Goal: Task Accomplishment & Management: Manage account settings

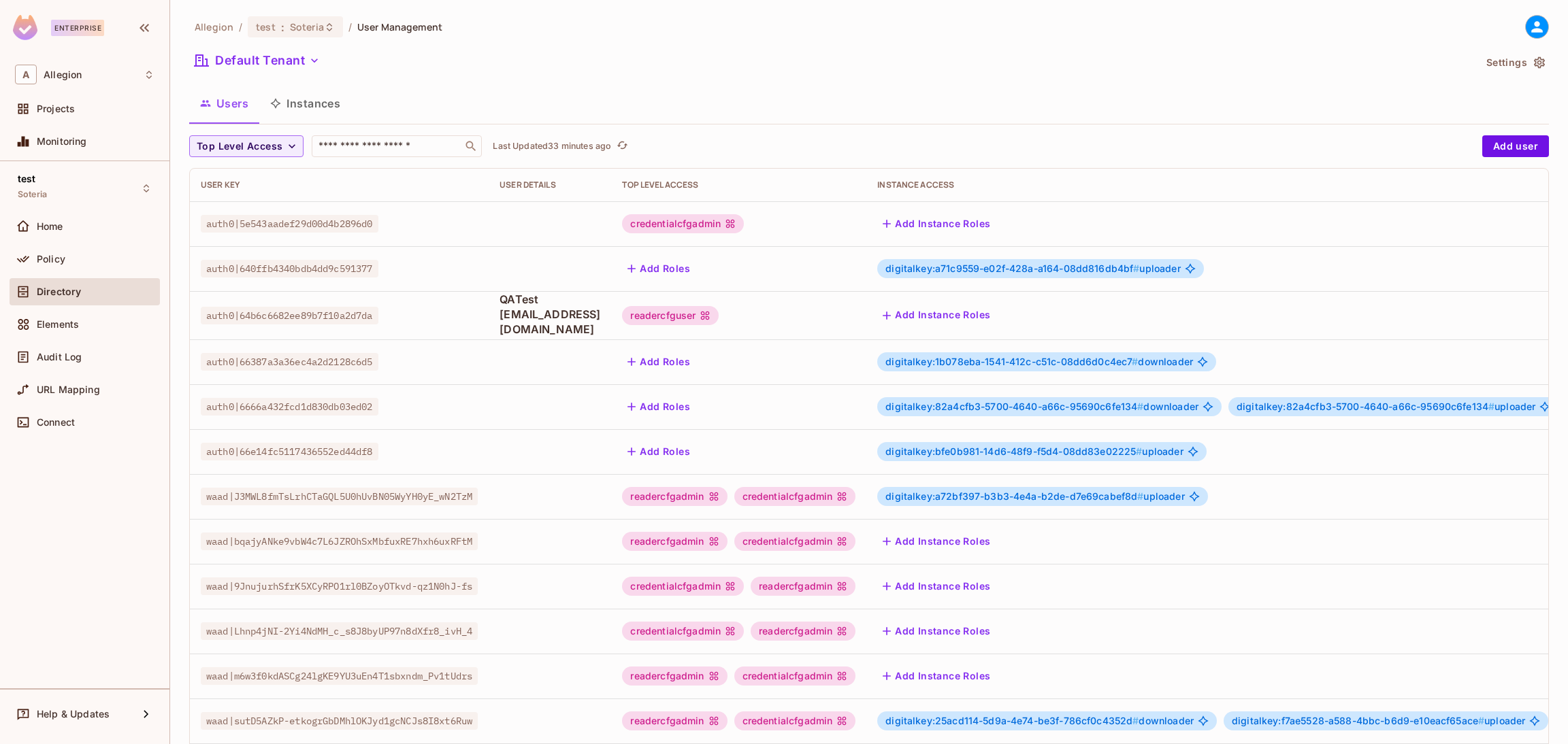
scroll to position [222, 0]
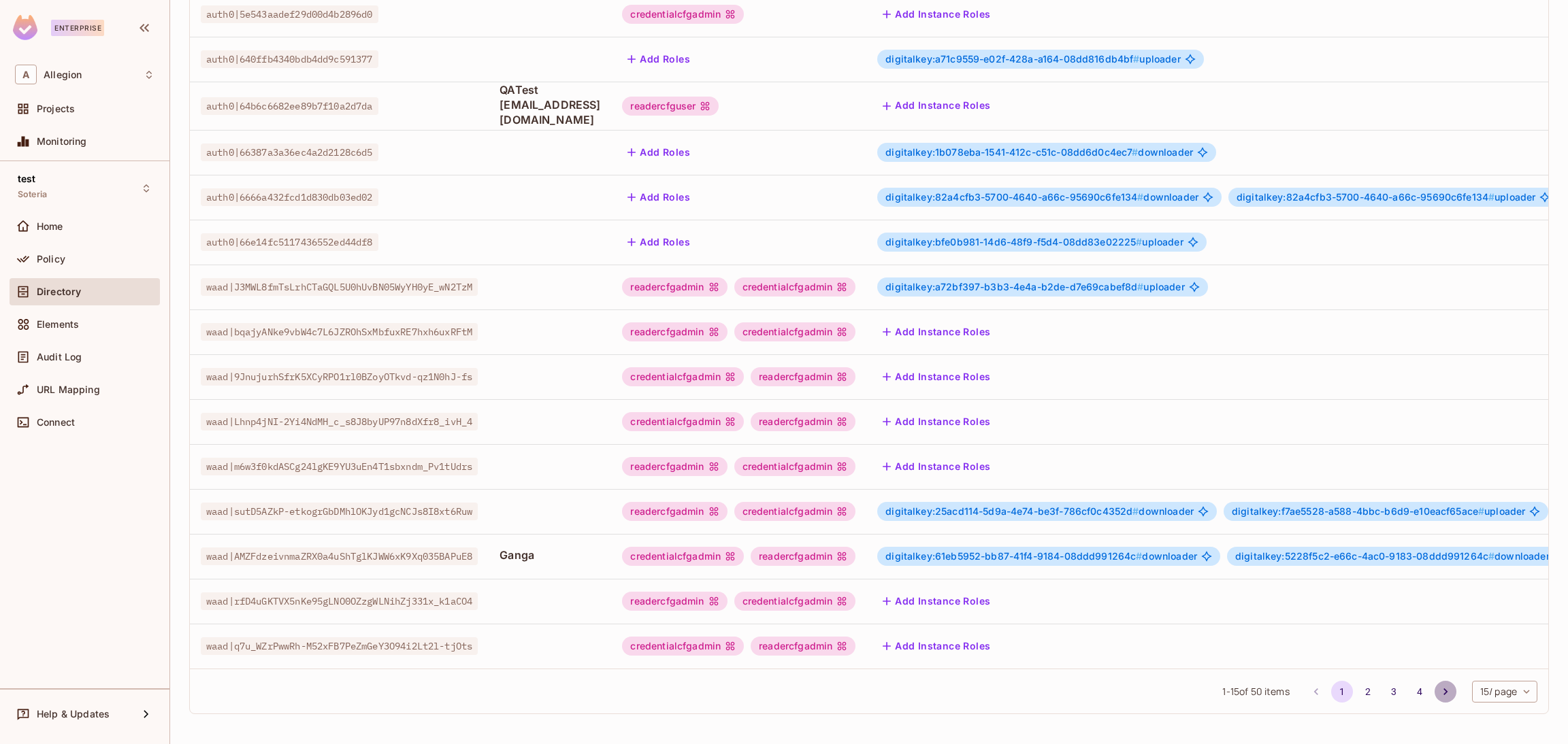
click at [1439, 692] on icon "Go to next page" at bounding box center [1445, 691] width 14 height 14
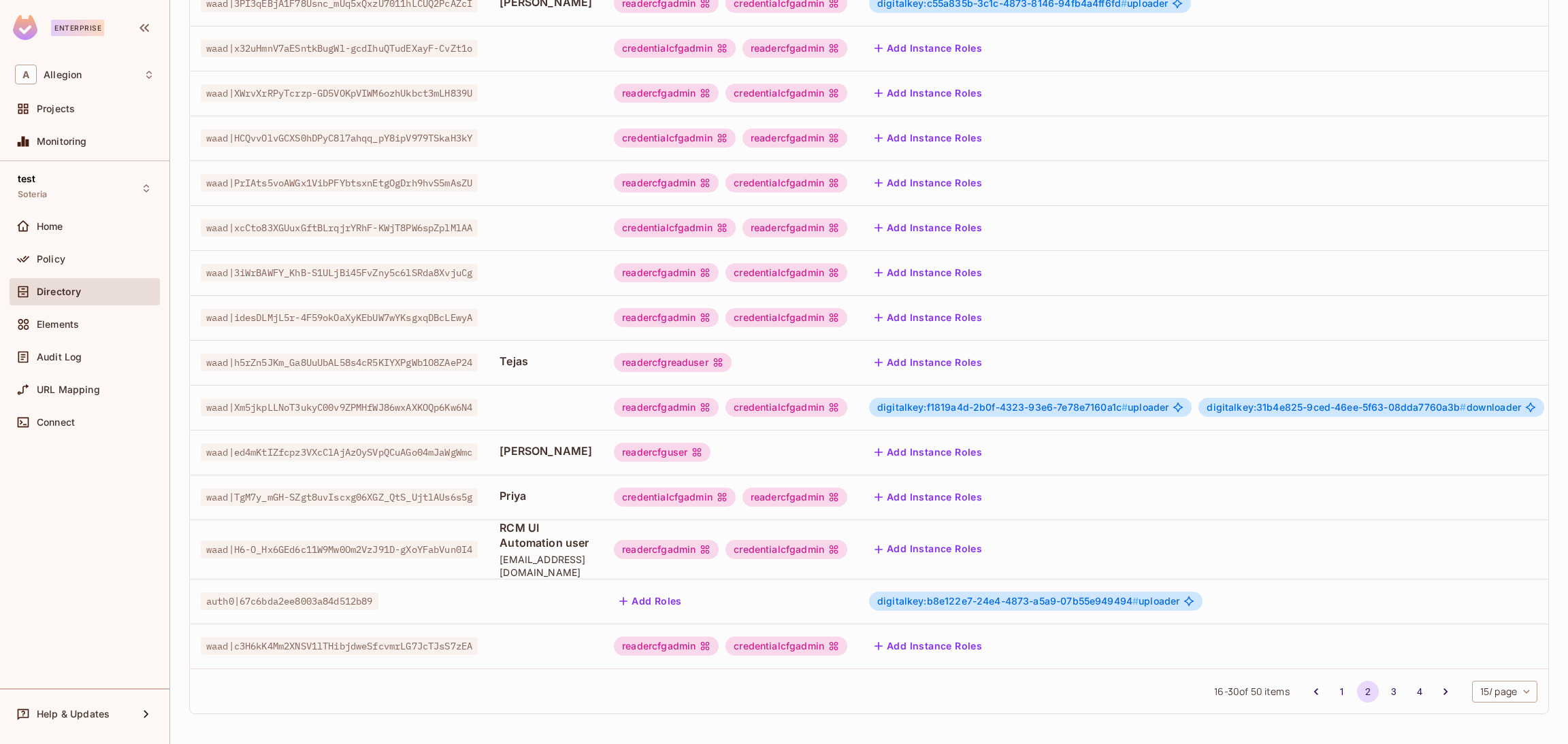
scroll to position [235, 0]
click at [929, 352] on button "Add Instance Roles" at bounding box center [928, 362] width 118 height 22
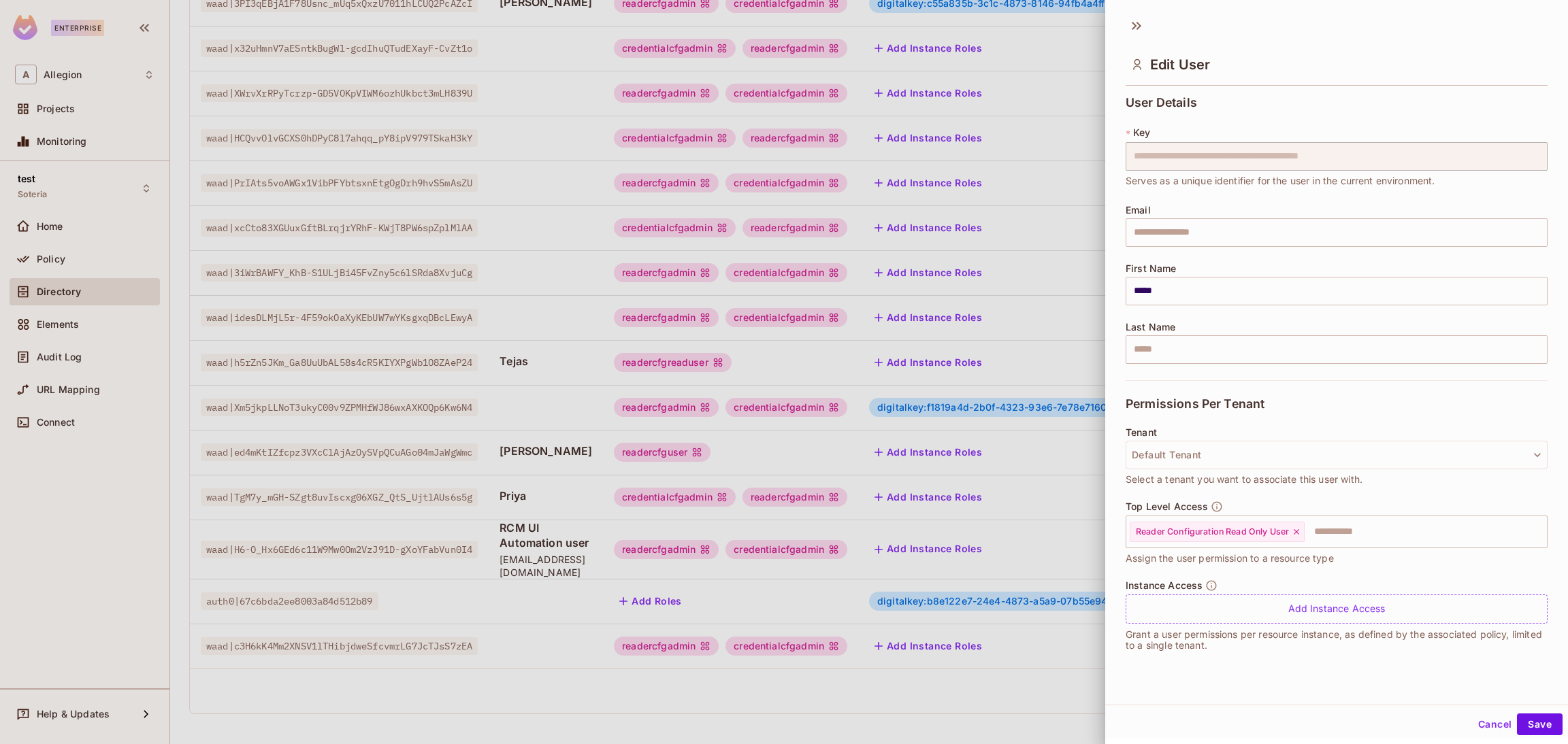
click at [1473, 727] on button "Cancel" at bounding box center [1494, 725] width 45 height 22
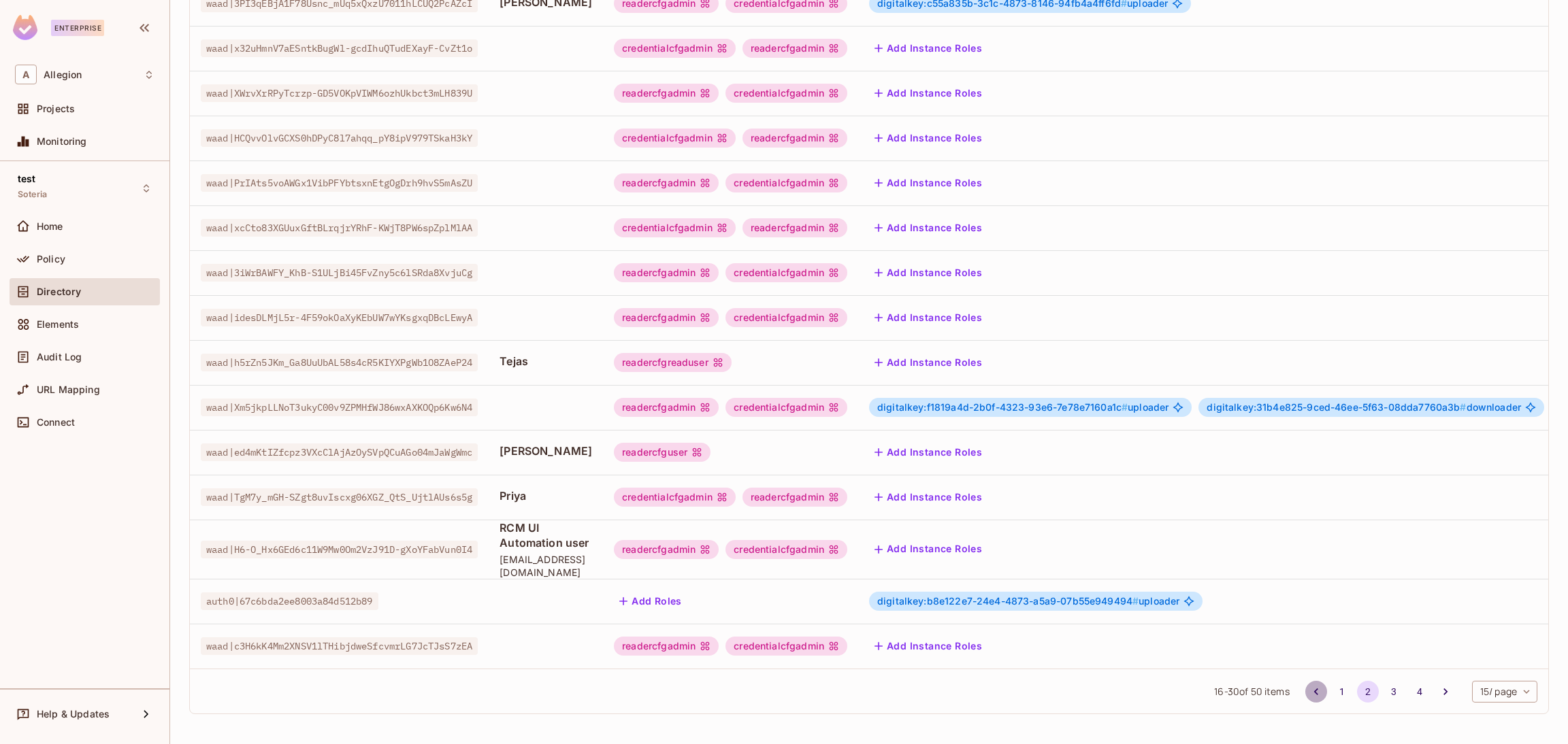
click at [1310, 695] on icon "Go to previous page" at bounding box center [1316, 691] width 14 height 14
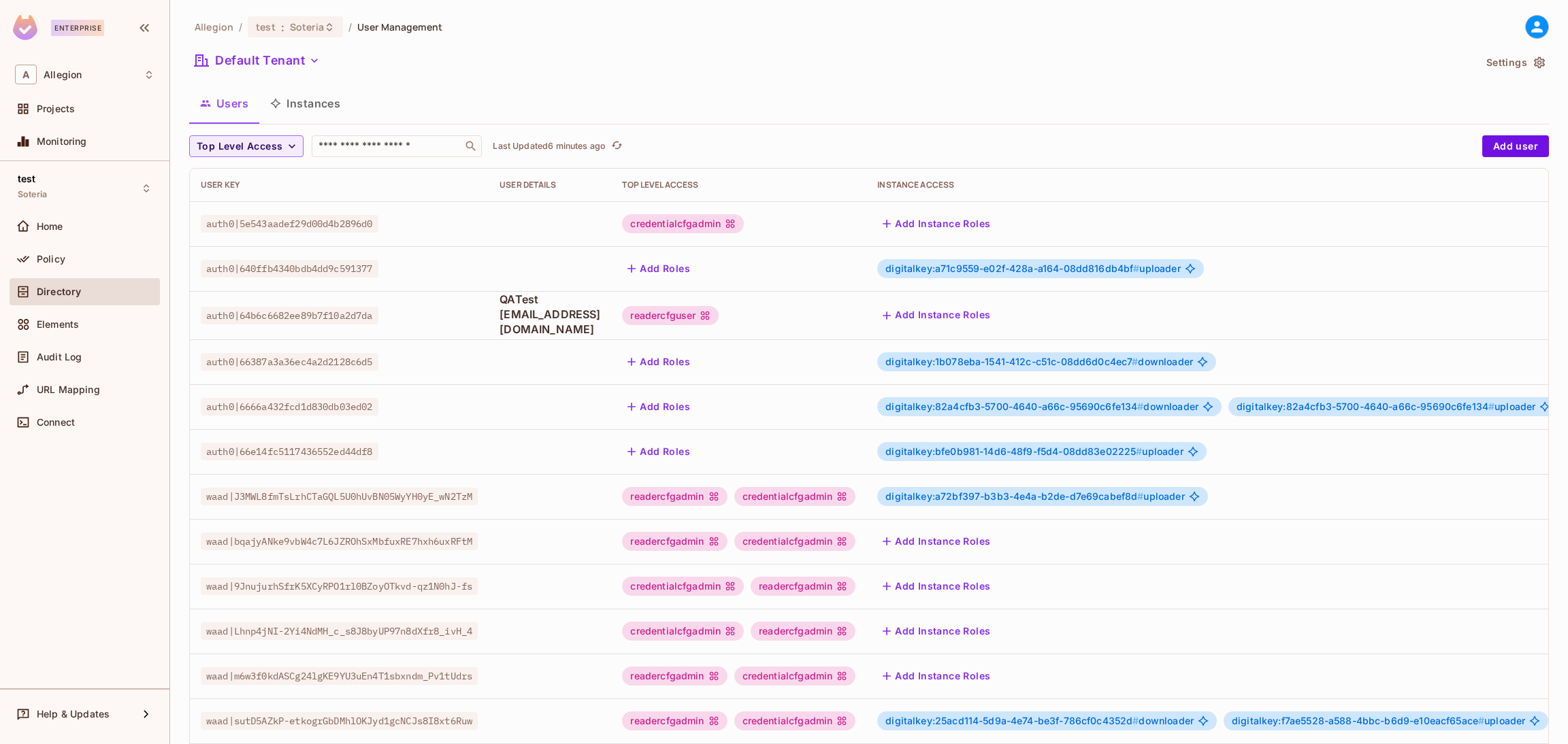
click at [996, 318] on button "Add Instance Roles" at bounding box center [936, 315] width 118 height 22
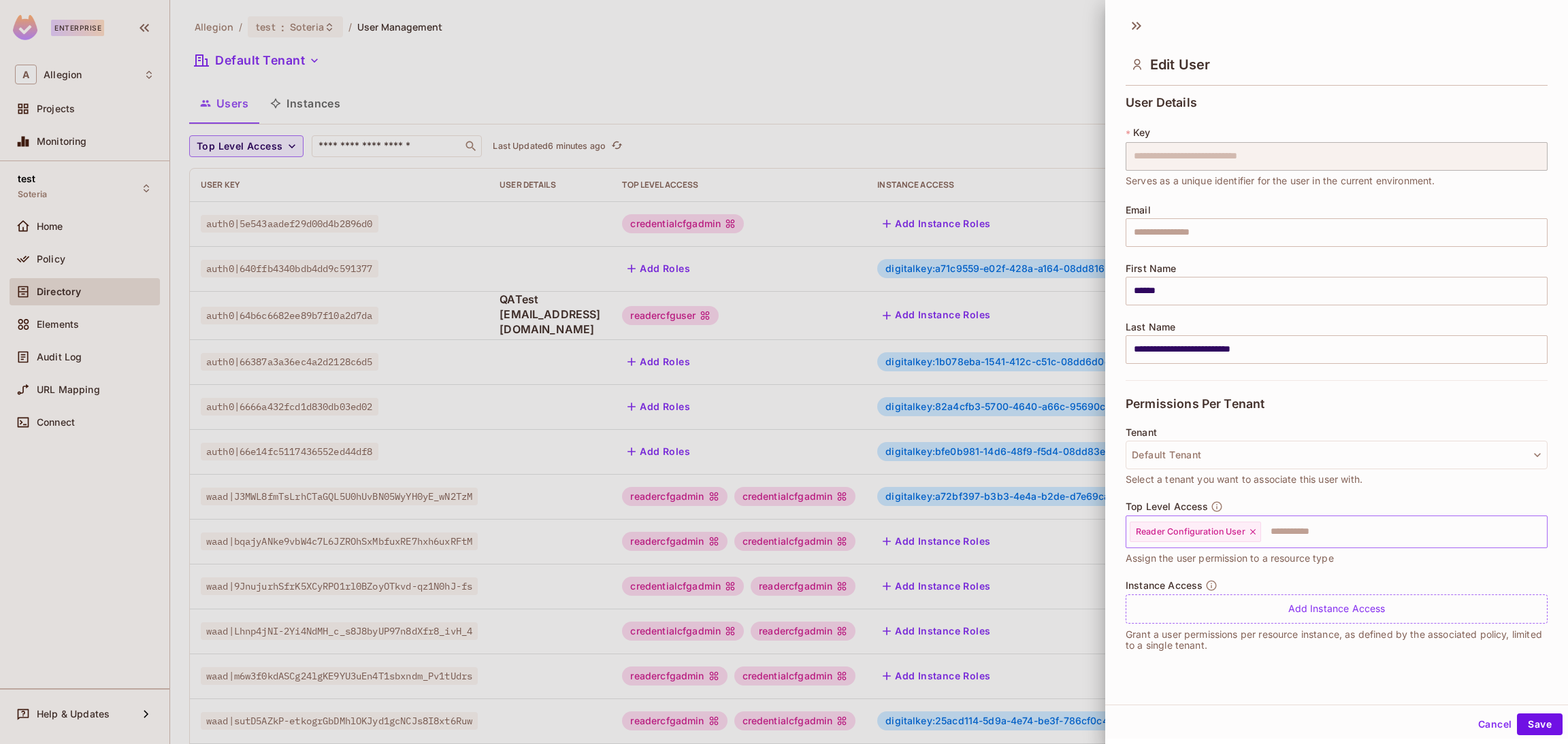
click at [1256, 531] on icon at bounding box center [1253, 531] width 9 height 9
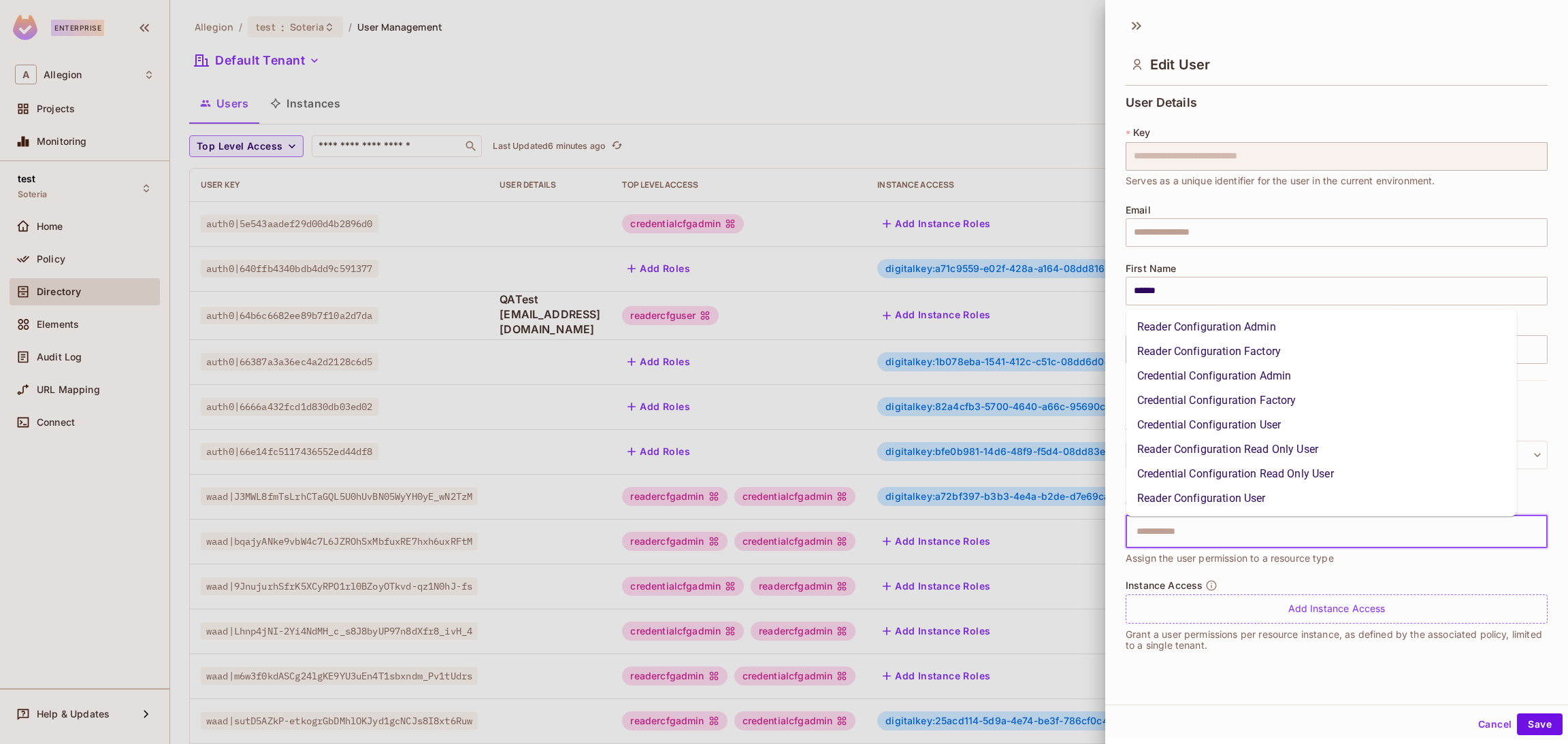
click at [1256, 531] on input "text" at bounding box center [1325, 532] width 393 height 27
click at [1223, 431] on li "Credential Configuration User" at bounding box center [1322, 425] width 391 height 25
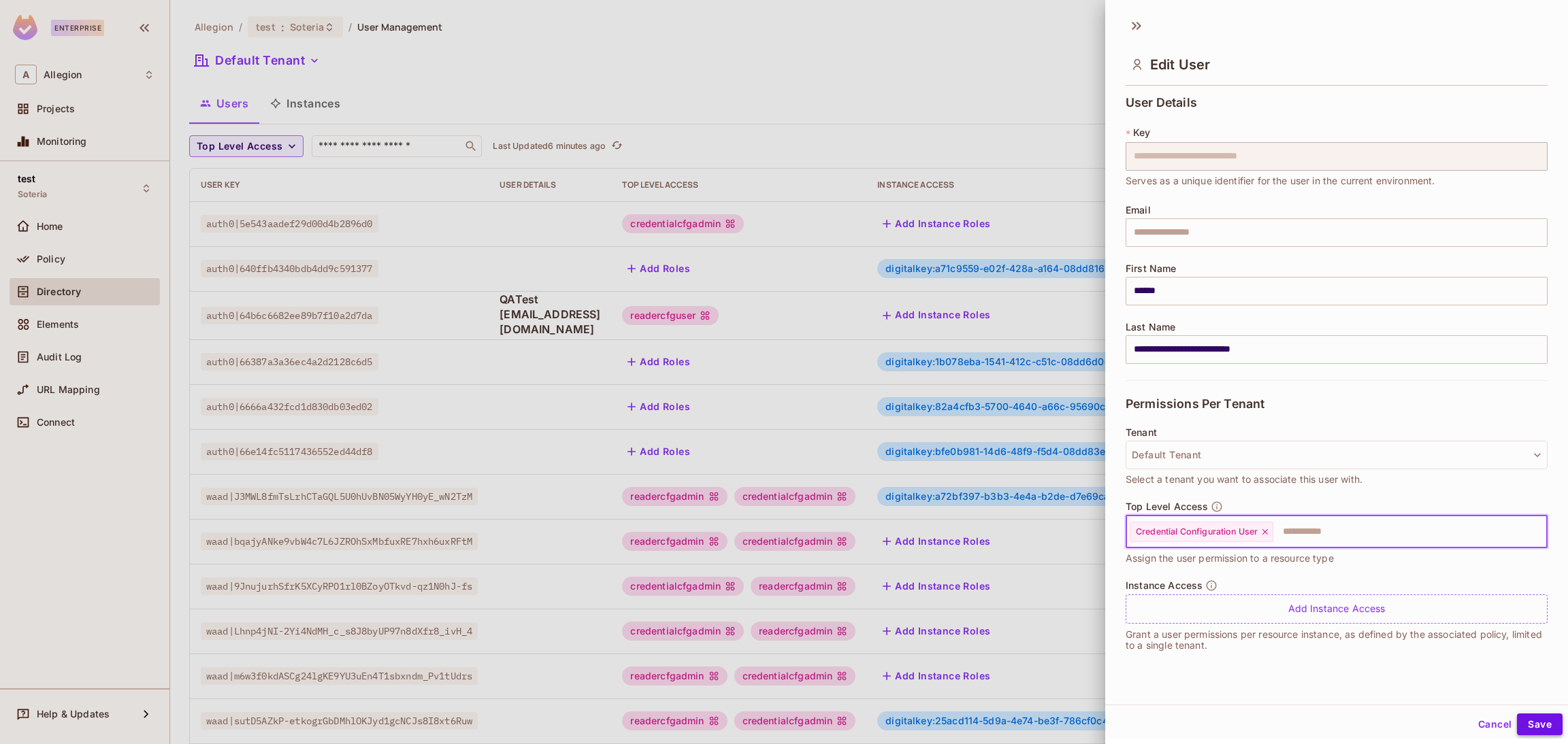
click at [1530, 719] on button "Save" at bounding box center [1540, 725] width 45 height 22
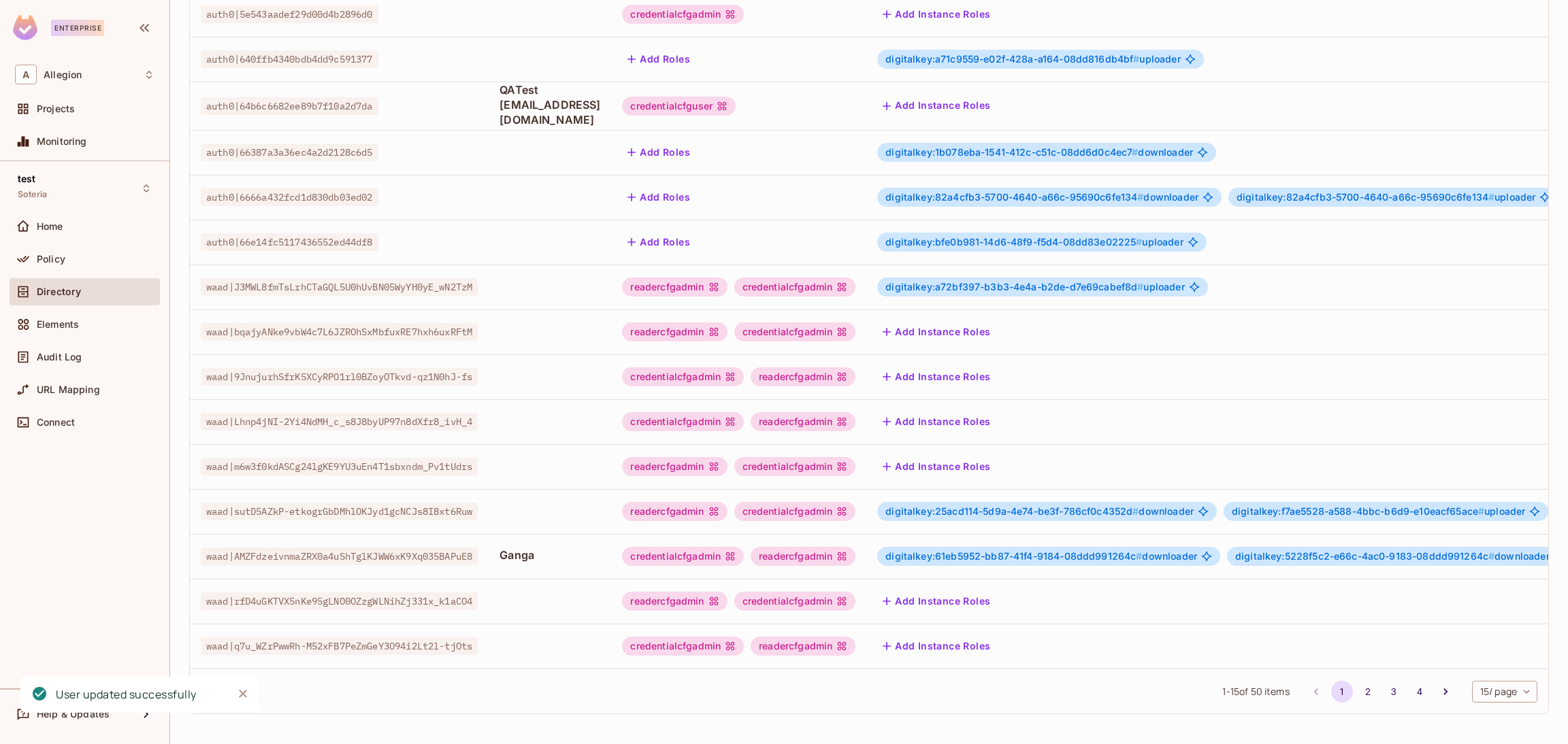
scroll to position [222, 0]
click at [1435, 682] on button "Go to next page" at bounding box center [1446, 692] width 22 height 22
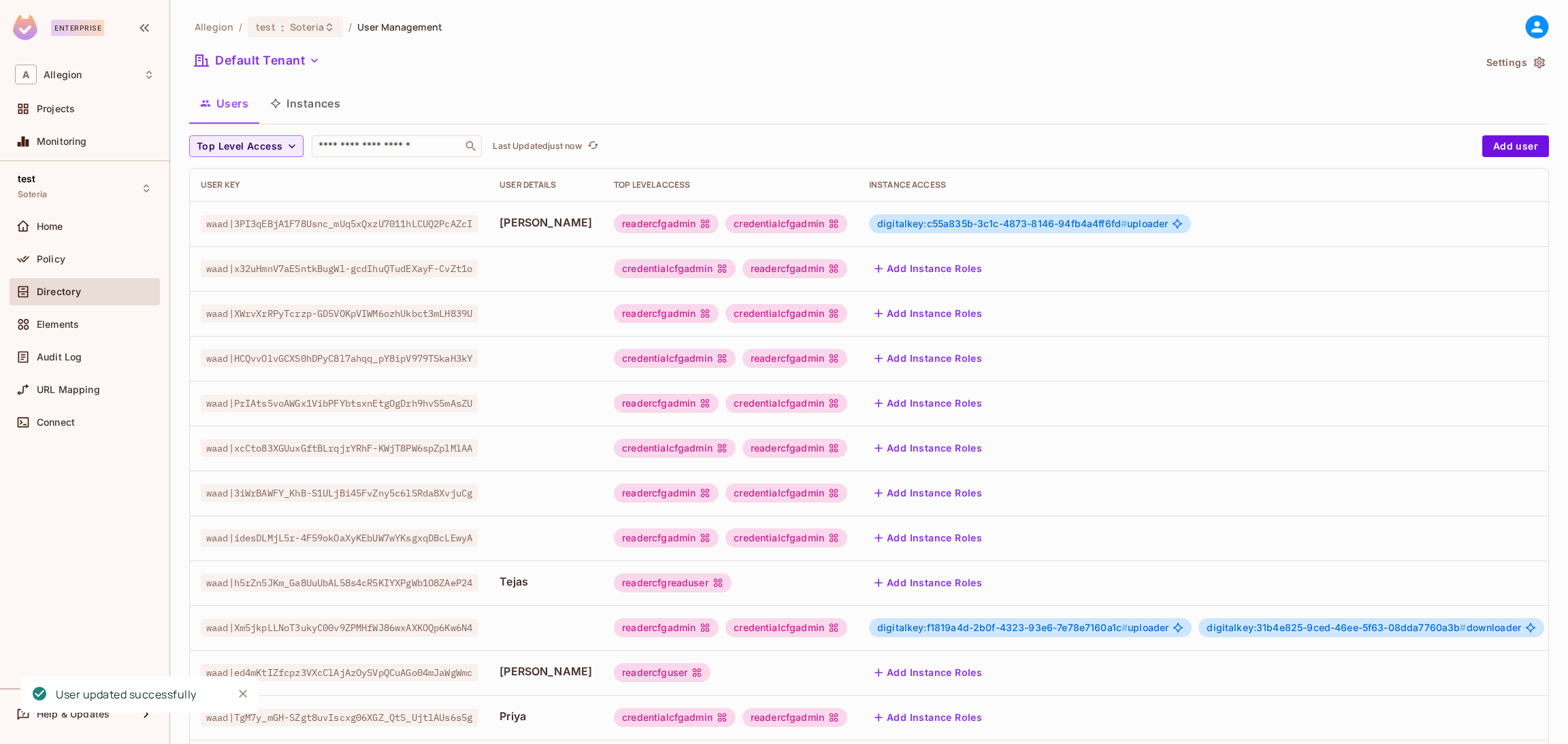
scroll to position [204, 0]
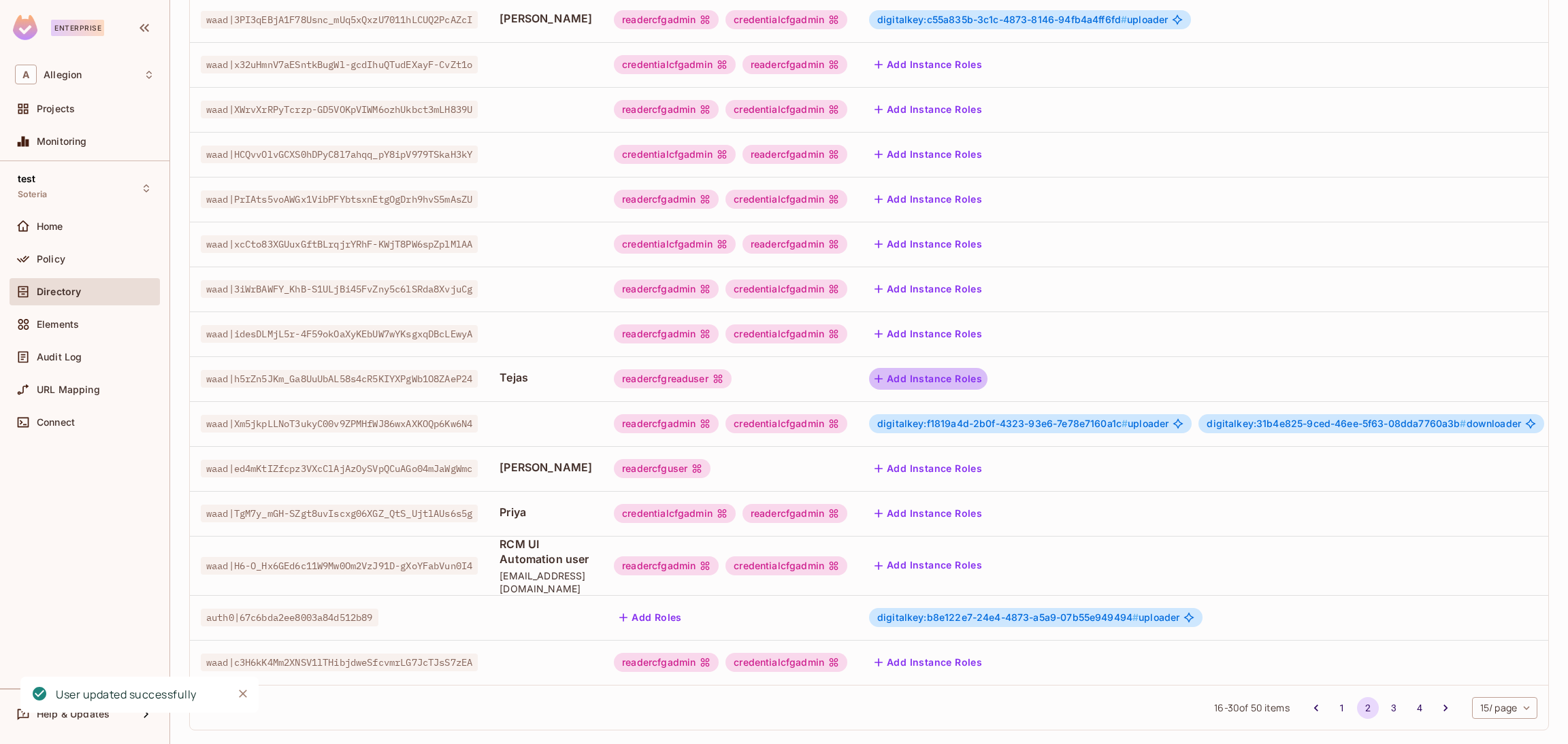
click at [973, 381] on button "Add Instance Roles" at bounding box center [928, 379] width 118 height 22
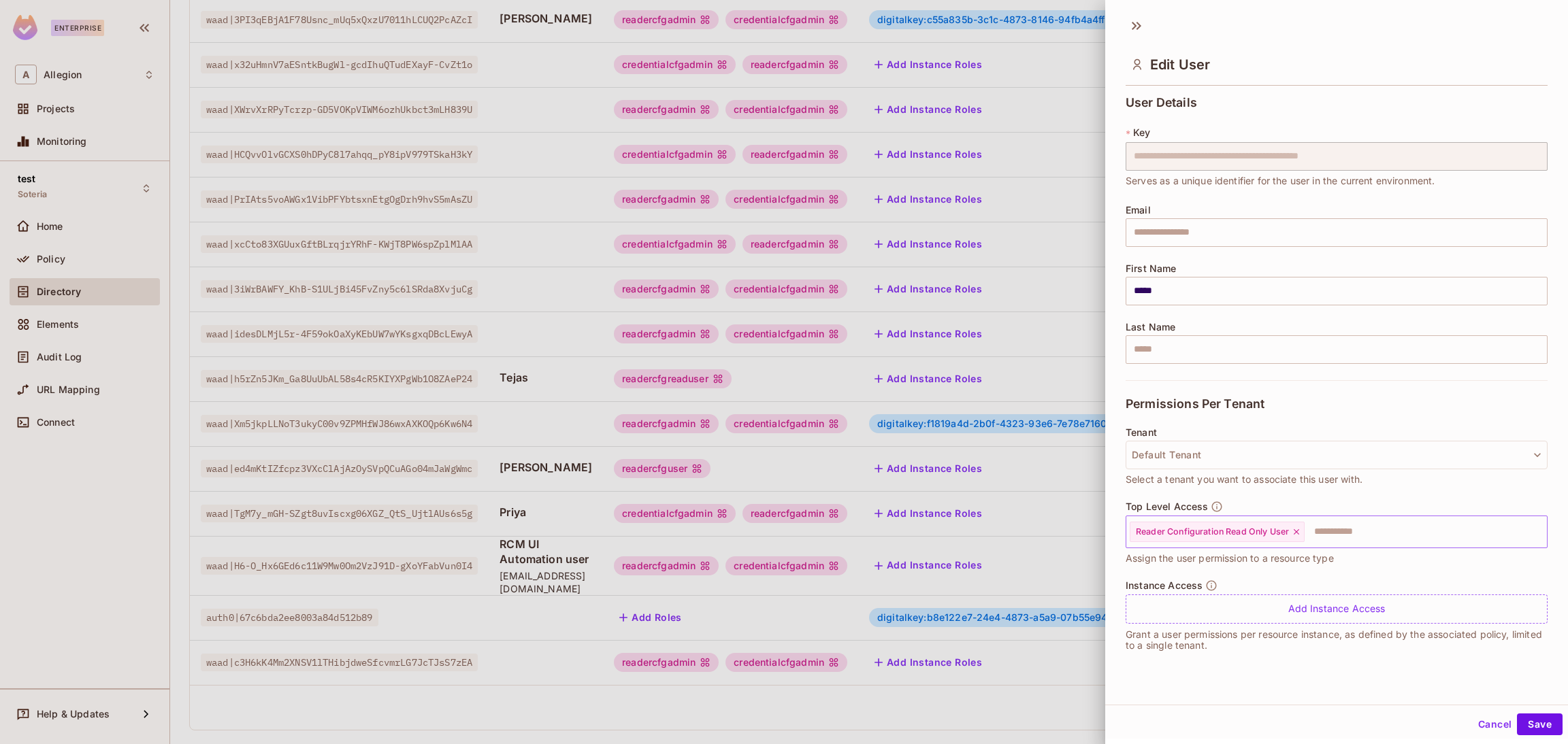
click at [1301, 531] on icon at bounding box center [1296, 531] width 9 height 9
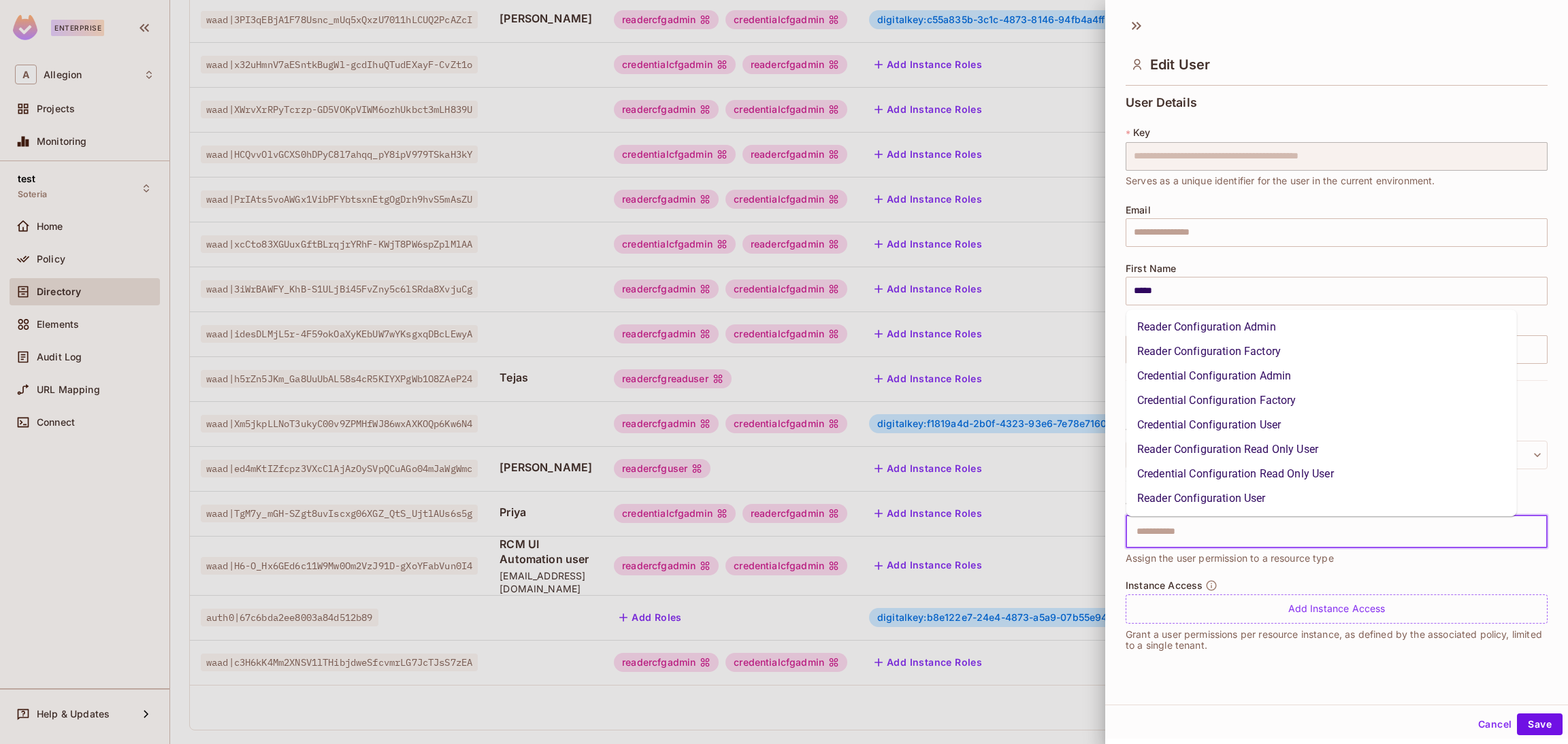
click at [1301, 531] on input "text" at bounding box center [1325, 532] width 393 height 27
click at [1283, 471] on li "Credential Configuration Read Only User" at bounding box center [1322, 473] width 391 height 25
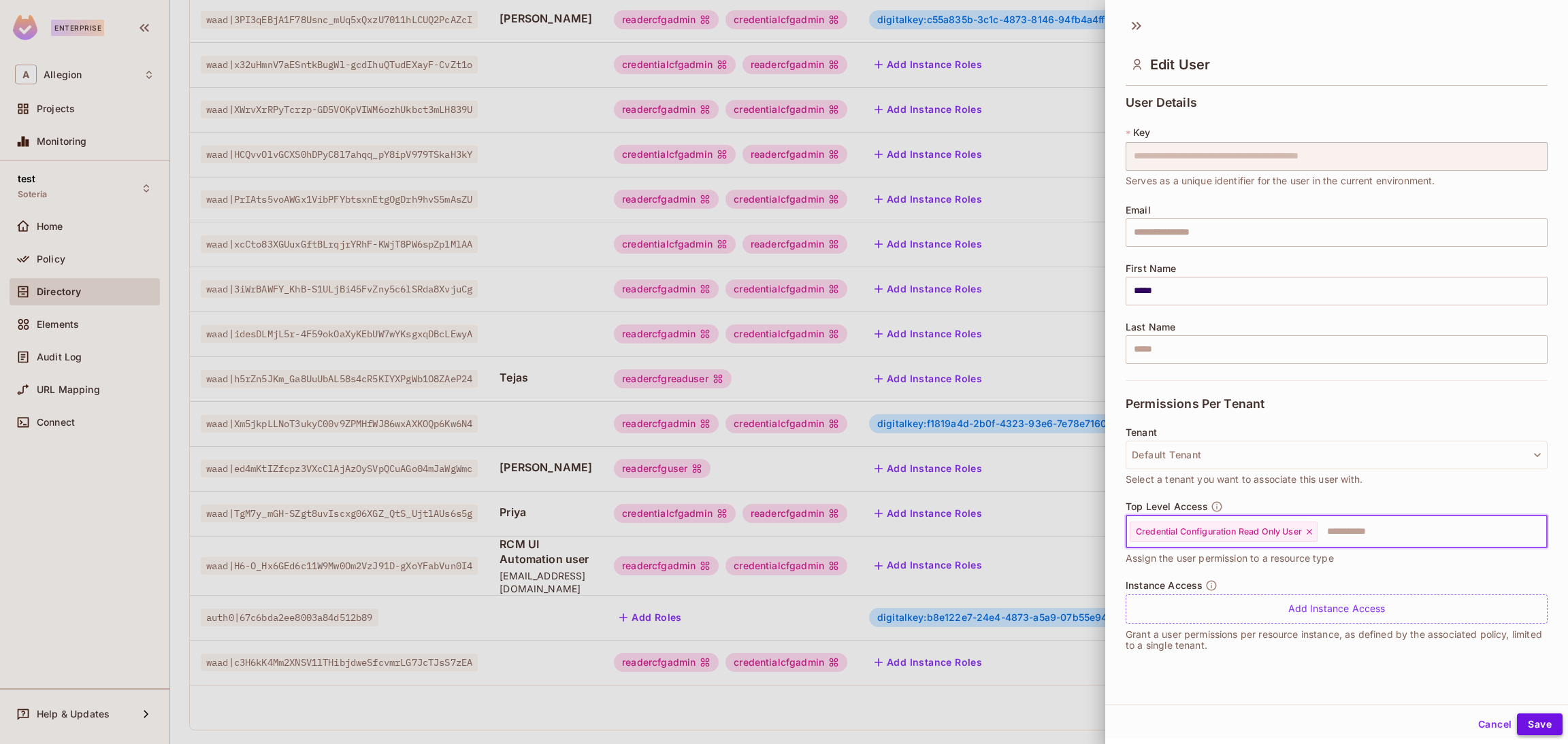
click at [1524, 723] on button "Save" at bounding box center [1540, 725] width 45 height 22
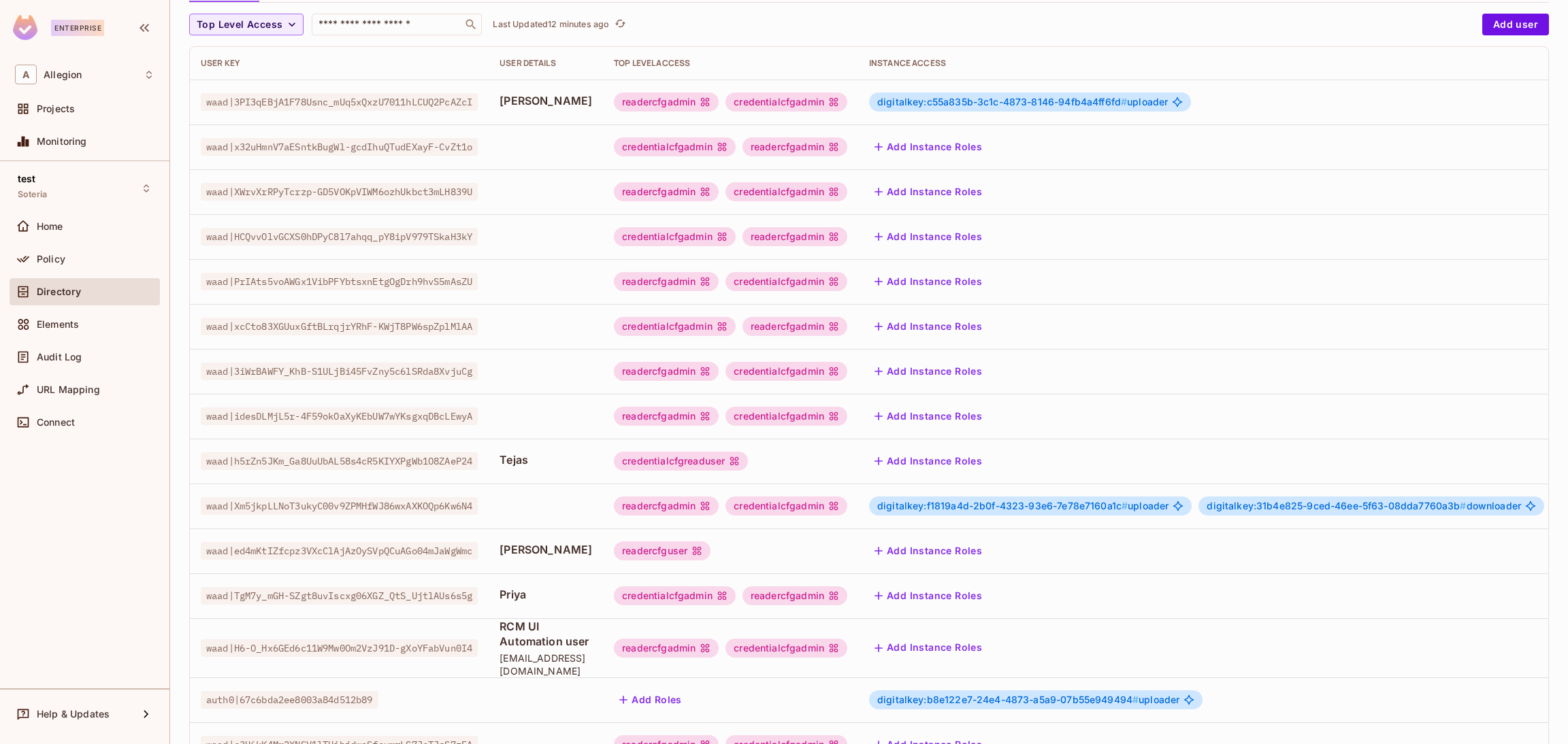
scroll to position [235, 0]
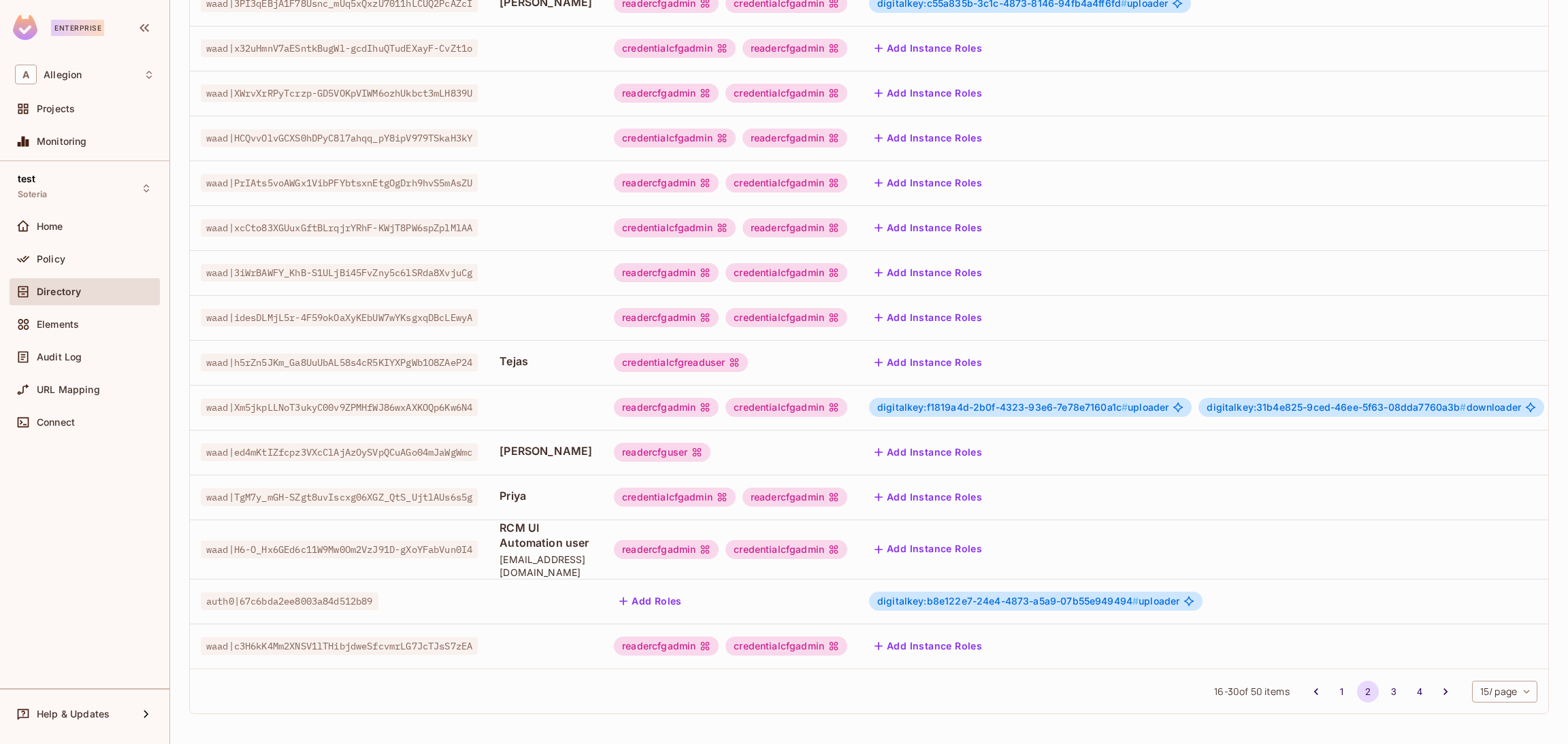
click at [964, 486] on button "Add Instance Roles" at bounding box center [928, 497] width 118 height 22
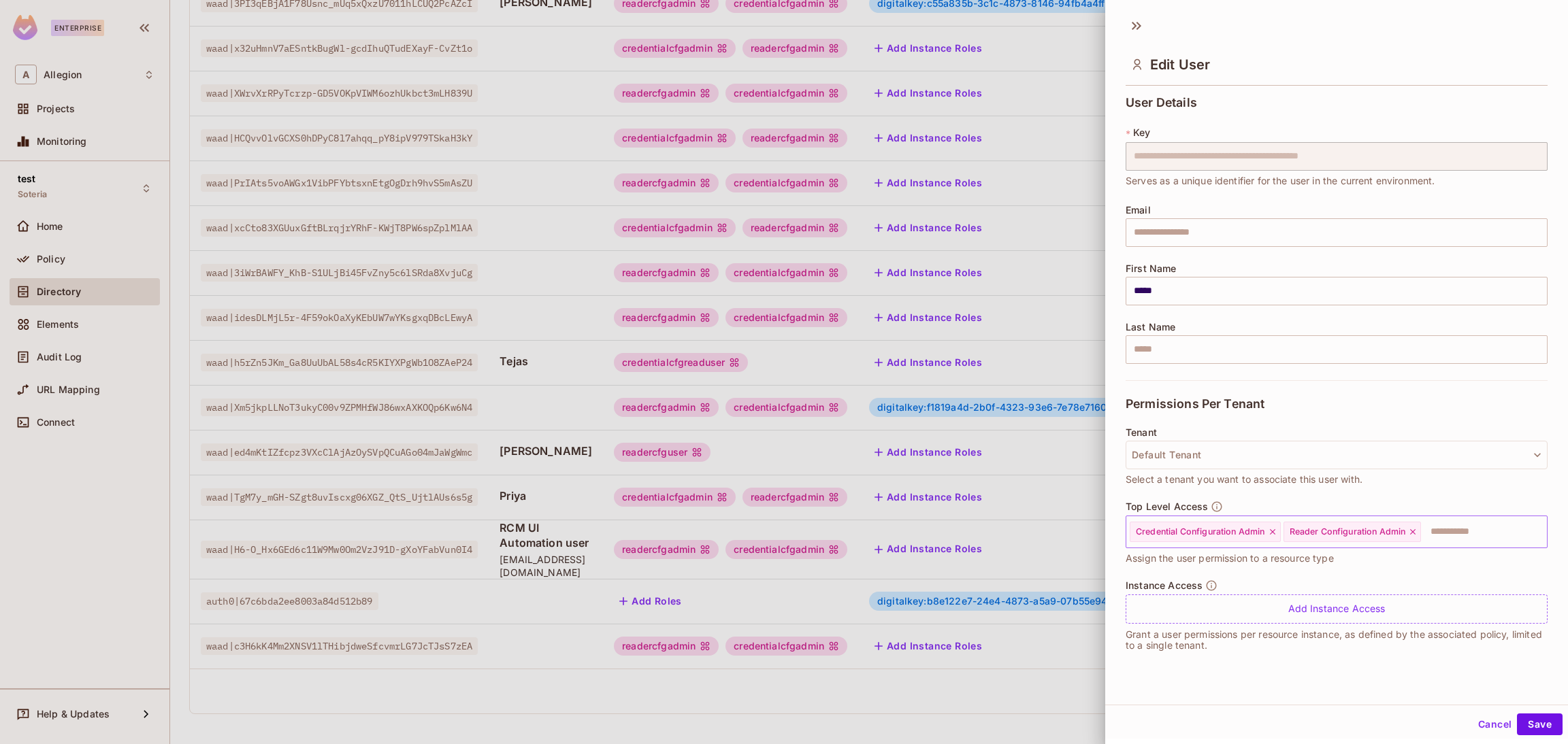
click at [1276, 531] on icon at bounding box center [1273, 531] width 9 height 9
click at [1264, 529] on icon at bounding box center [1260, 531] width 9 height 9
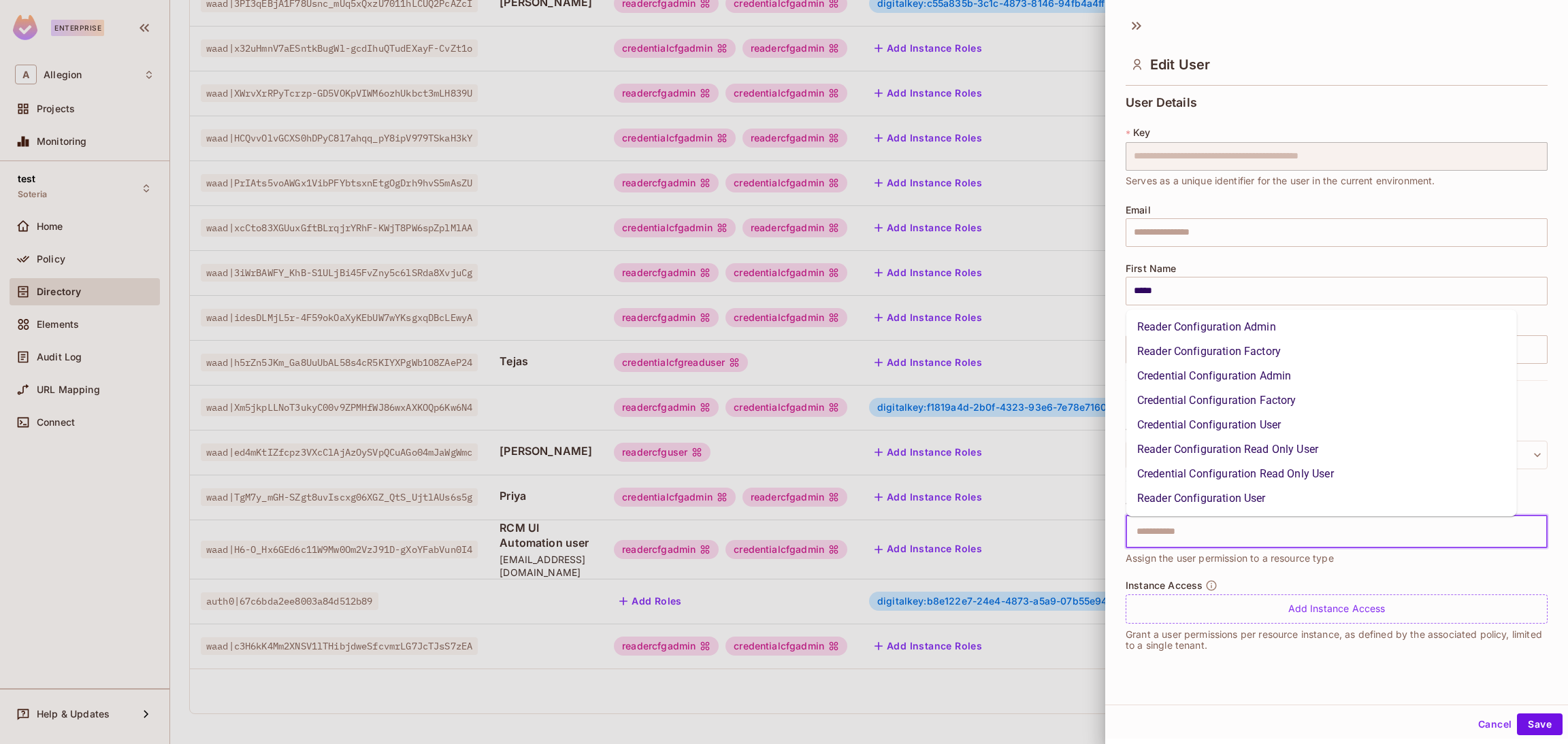
click at [1264, 529] on input "text" at bounding box center [1325, 532] width 393 height 27
click at [1231, 429] on li "Credential Configuration User" at bounding box center [1322, 425] width 391 height 25
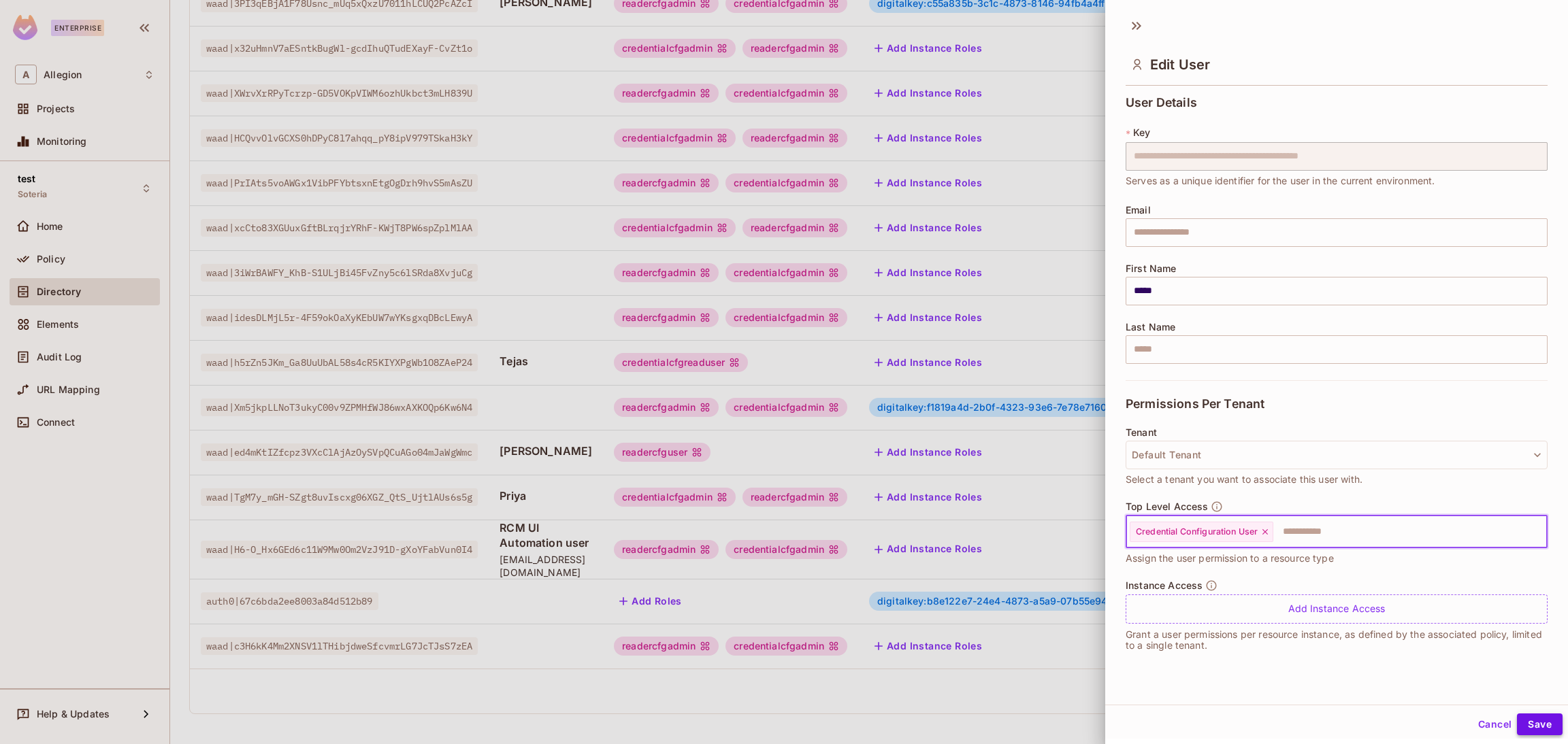
click at [1530, 722] on button "Save" at bounding box center [1540, 725] width 45 height 22
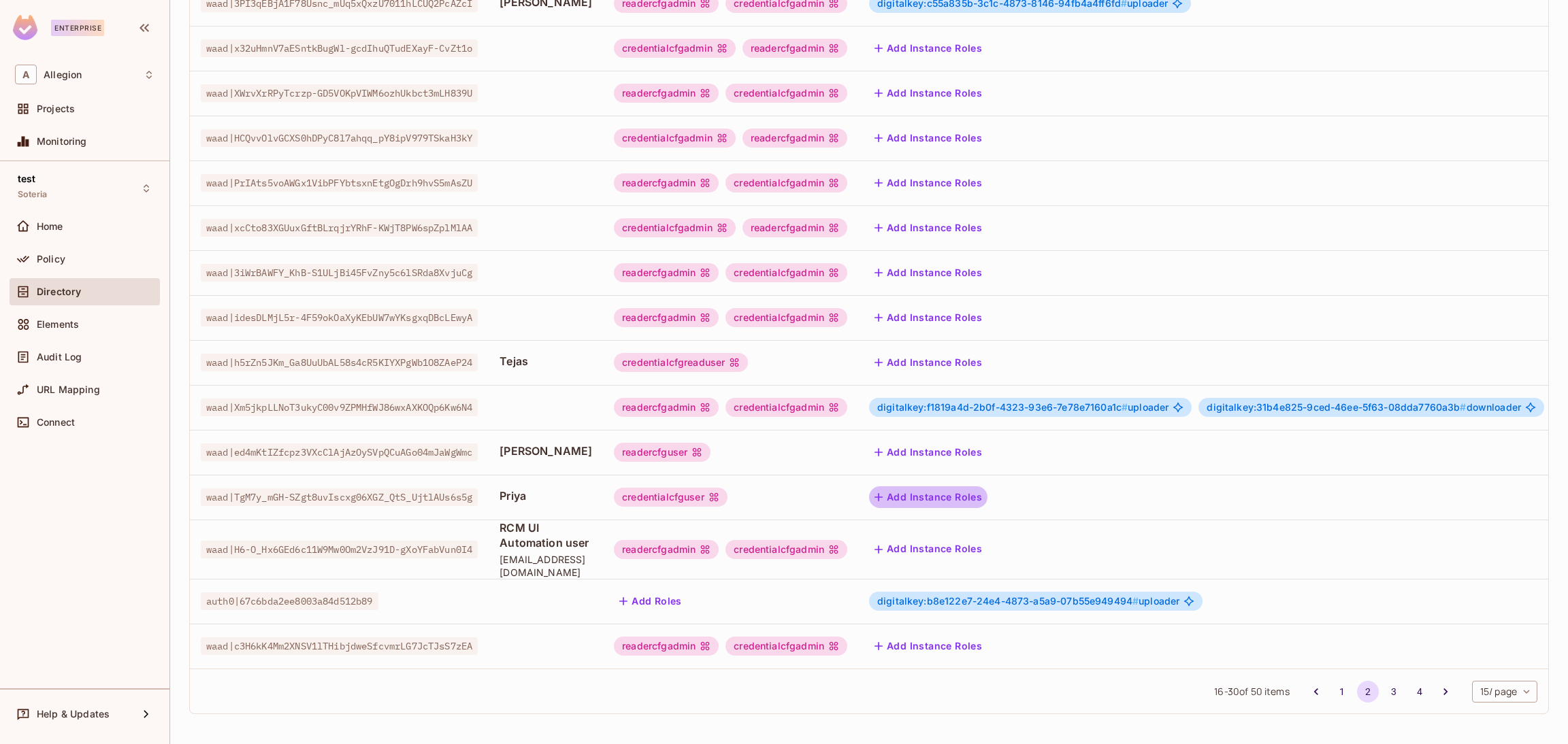
click at [949, 486] on button "Add Instance Roles" at bounding box center [928, 497] width 118 height 22
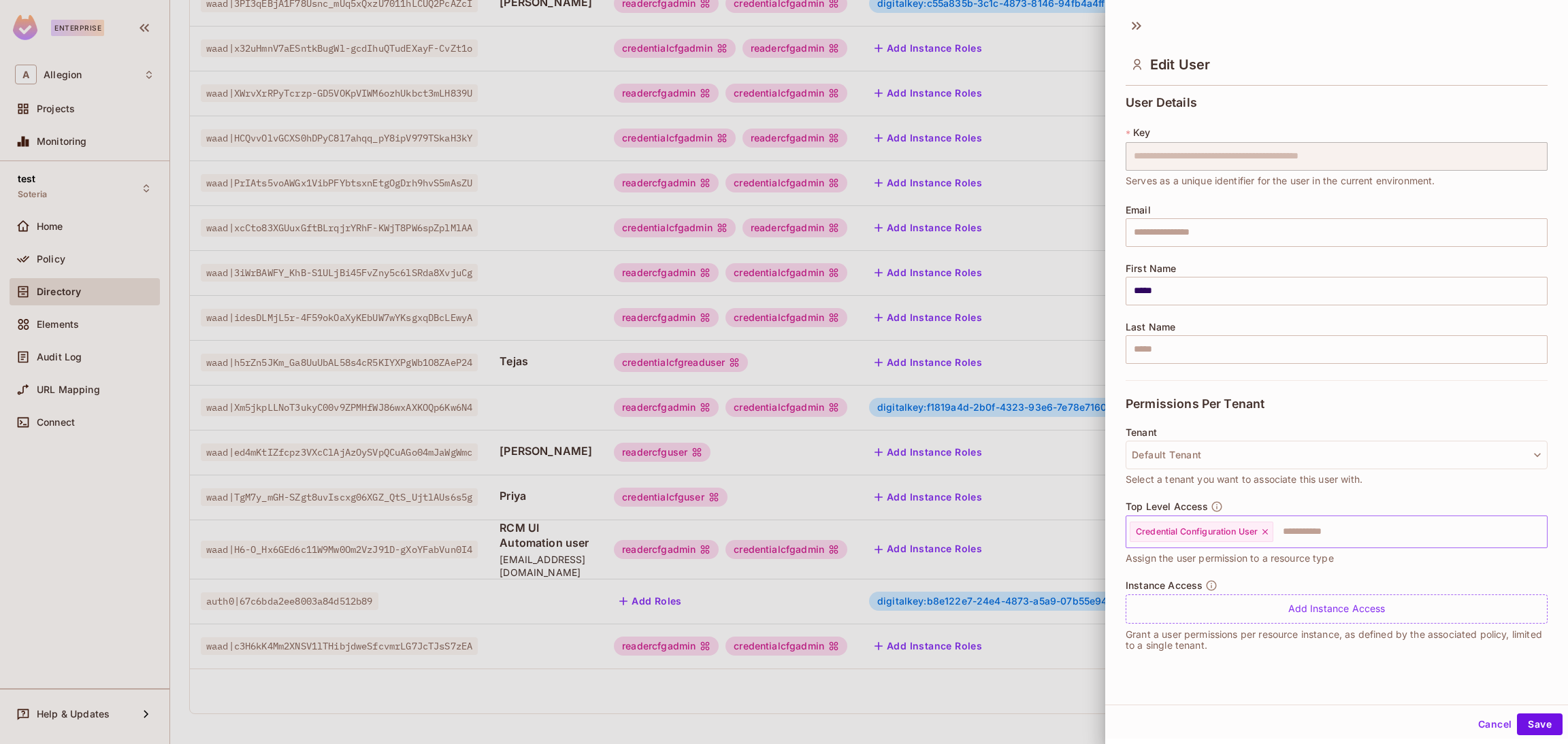
click at [1345, 531] on input "text" at bounding box center [1398, 532] width 246 height 27
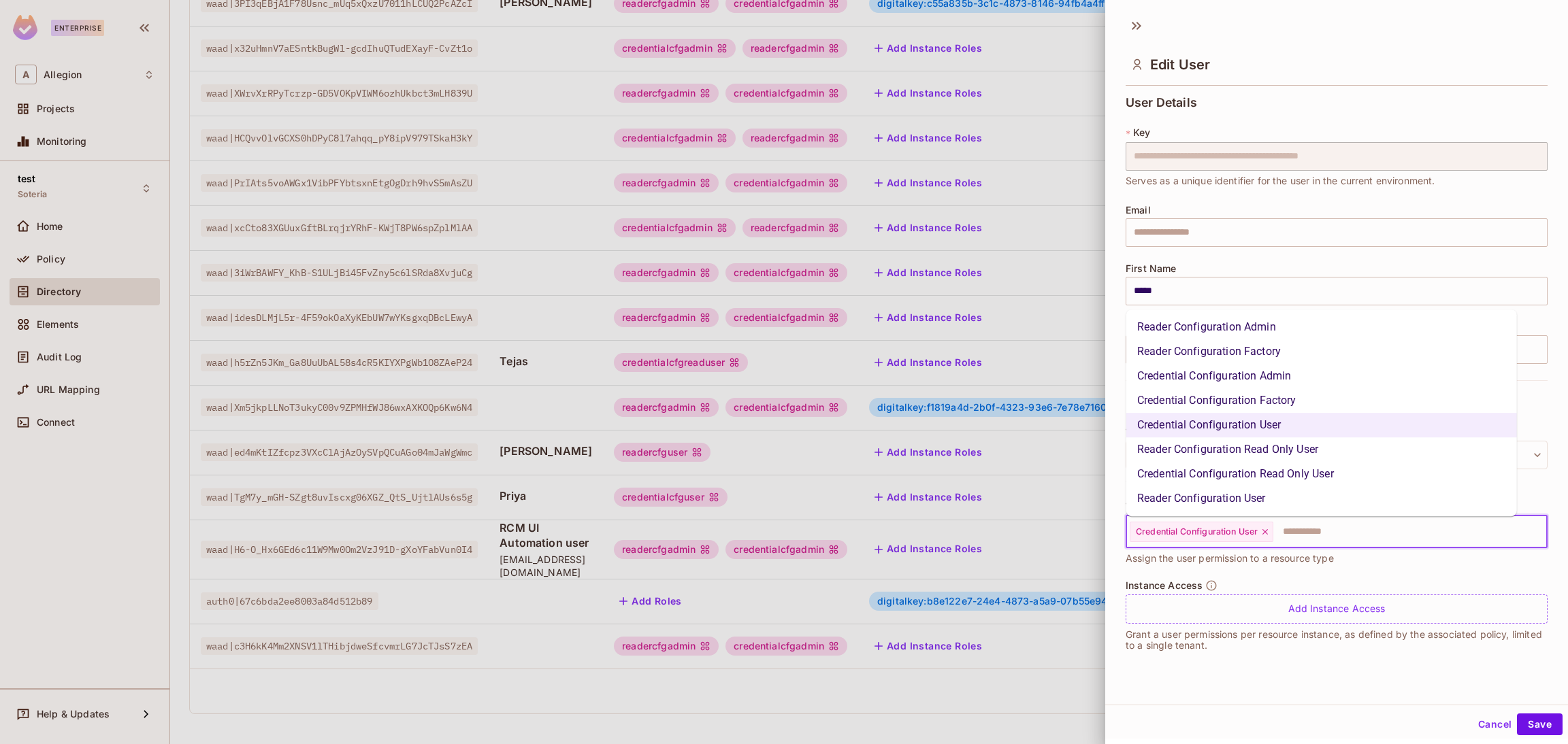
click at [1255, 469] on li "Credential Configuration Read Only User" at bounding box center [1322, 473] width 391 height 25
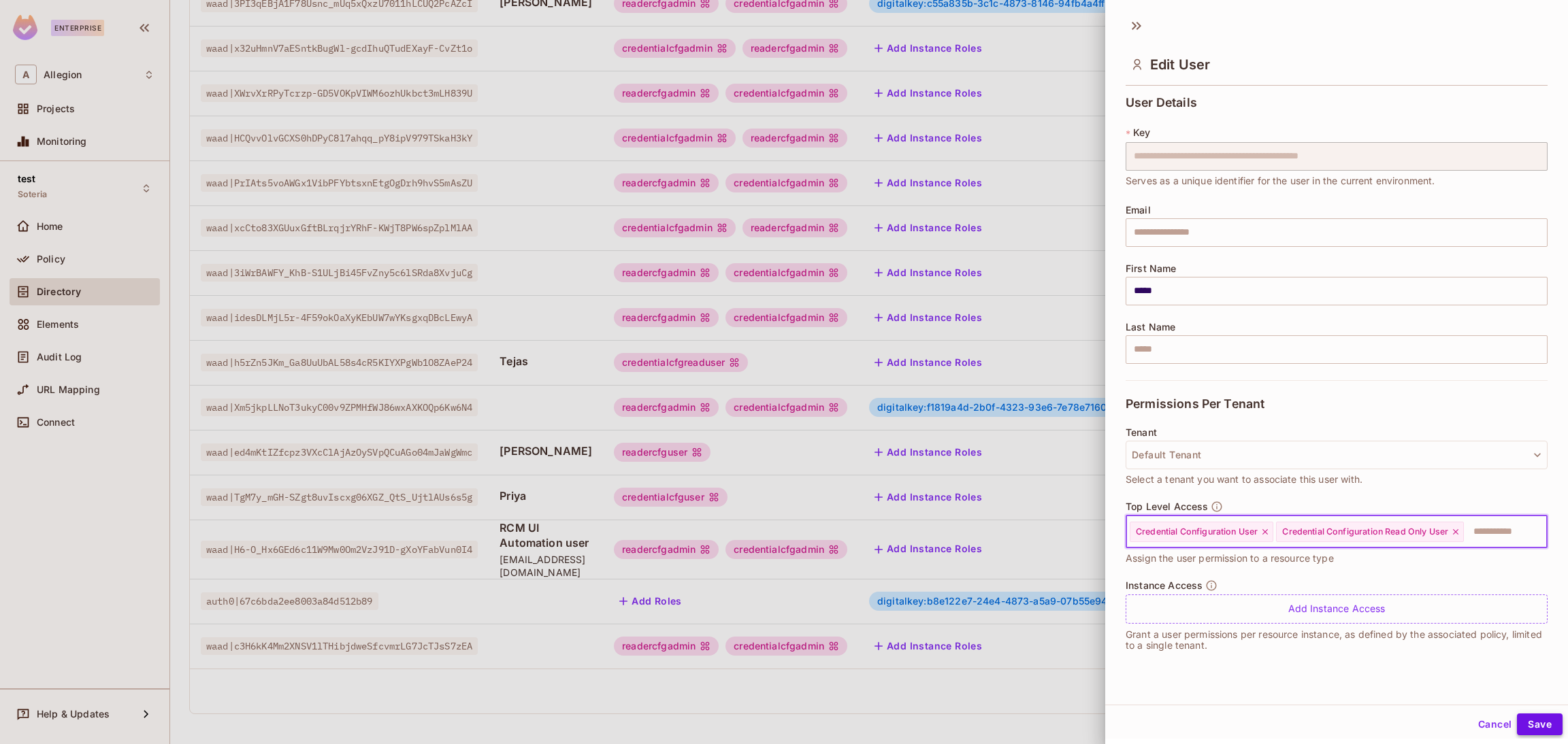
click at [1517, 721] on button "Save" at bounding box center [1540, 725] width 45 height 22
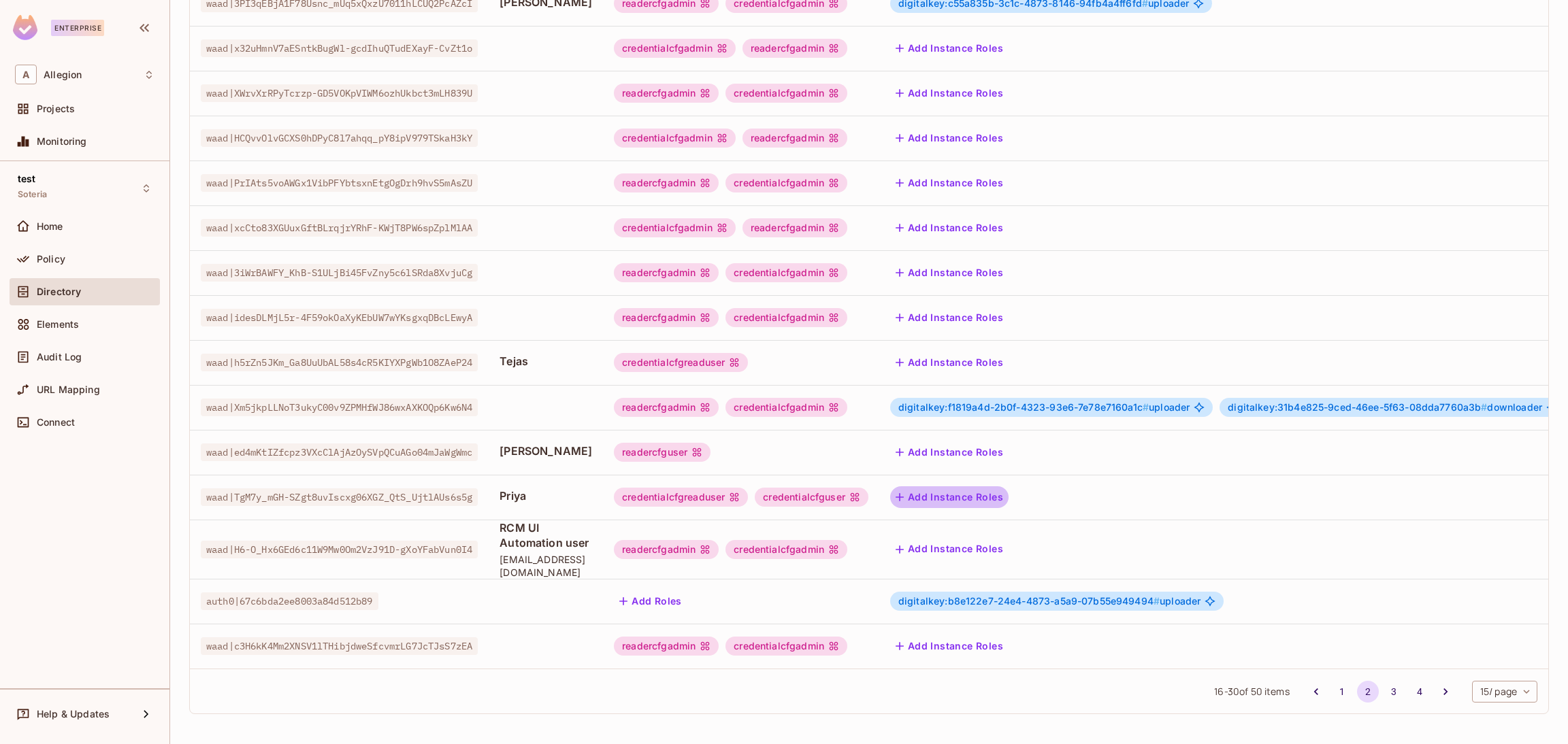
click at [1006, 486] on button "Add Instance Roles" at bounding box center [949, 497] width 118 height 22
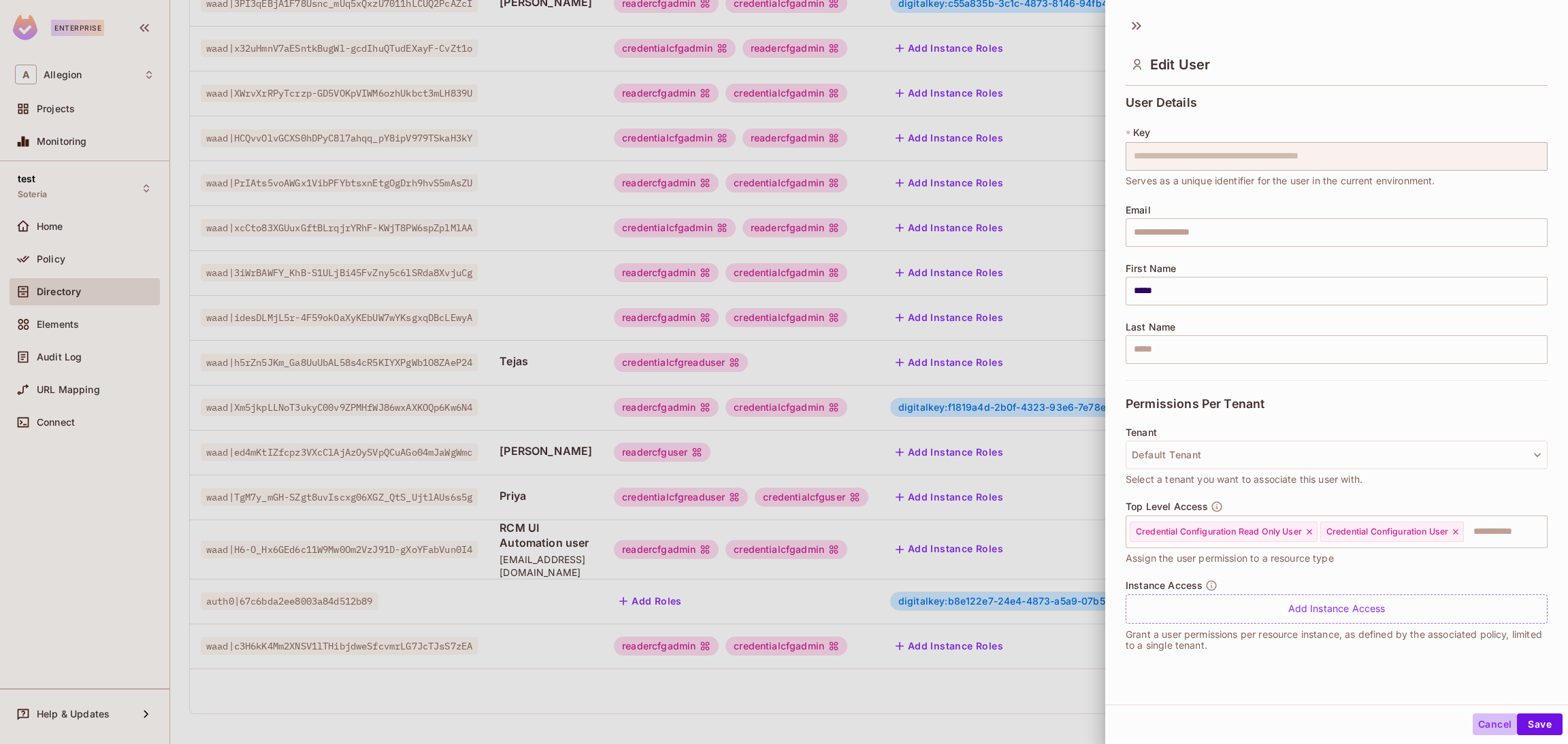
click at [1473, 726] on button "Cancel" at bounding box center [1494, 725] width 45 height 22
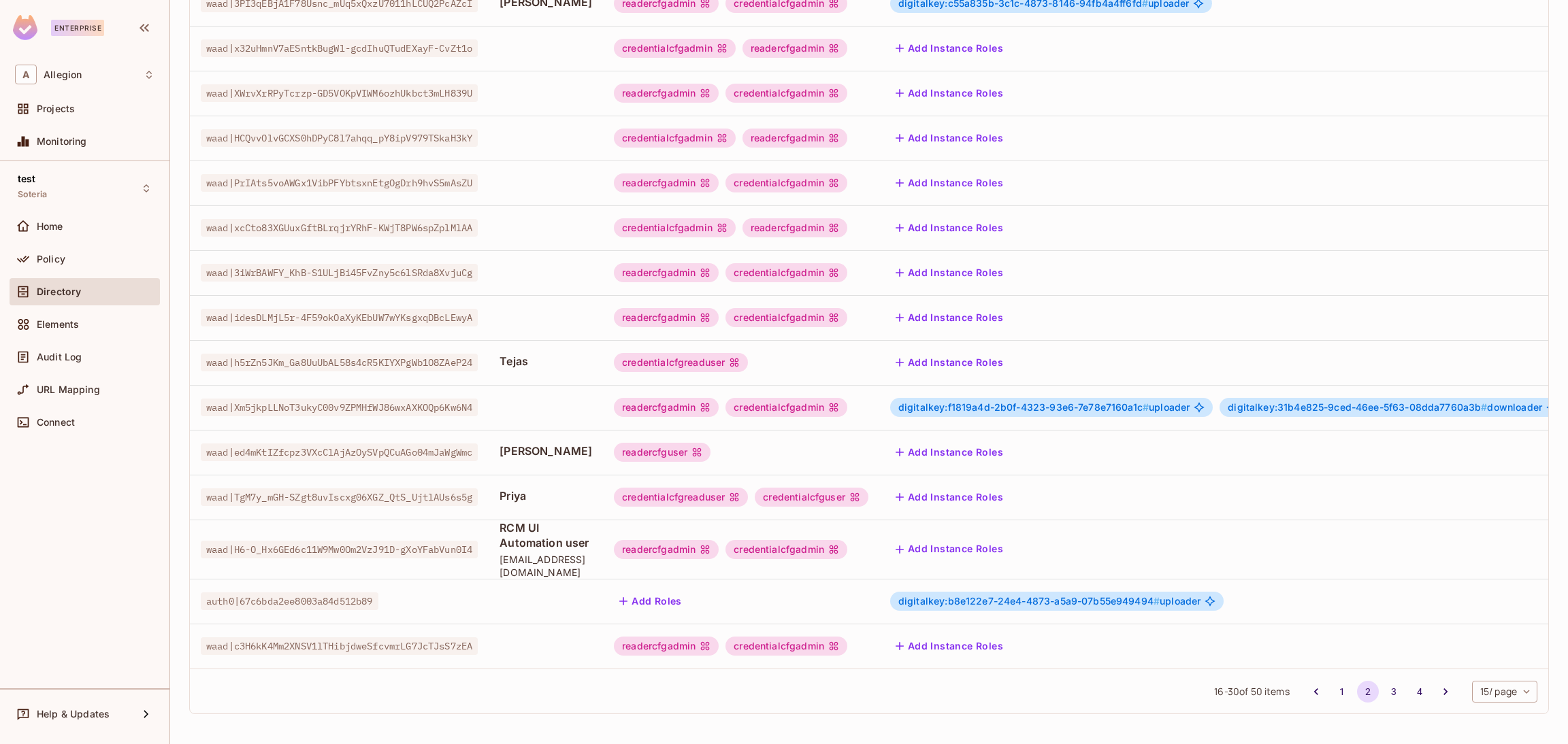
click at [984, 486] on button "Add Instance Roles" at bounding box center [949, 497] width 118 height 22
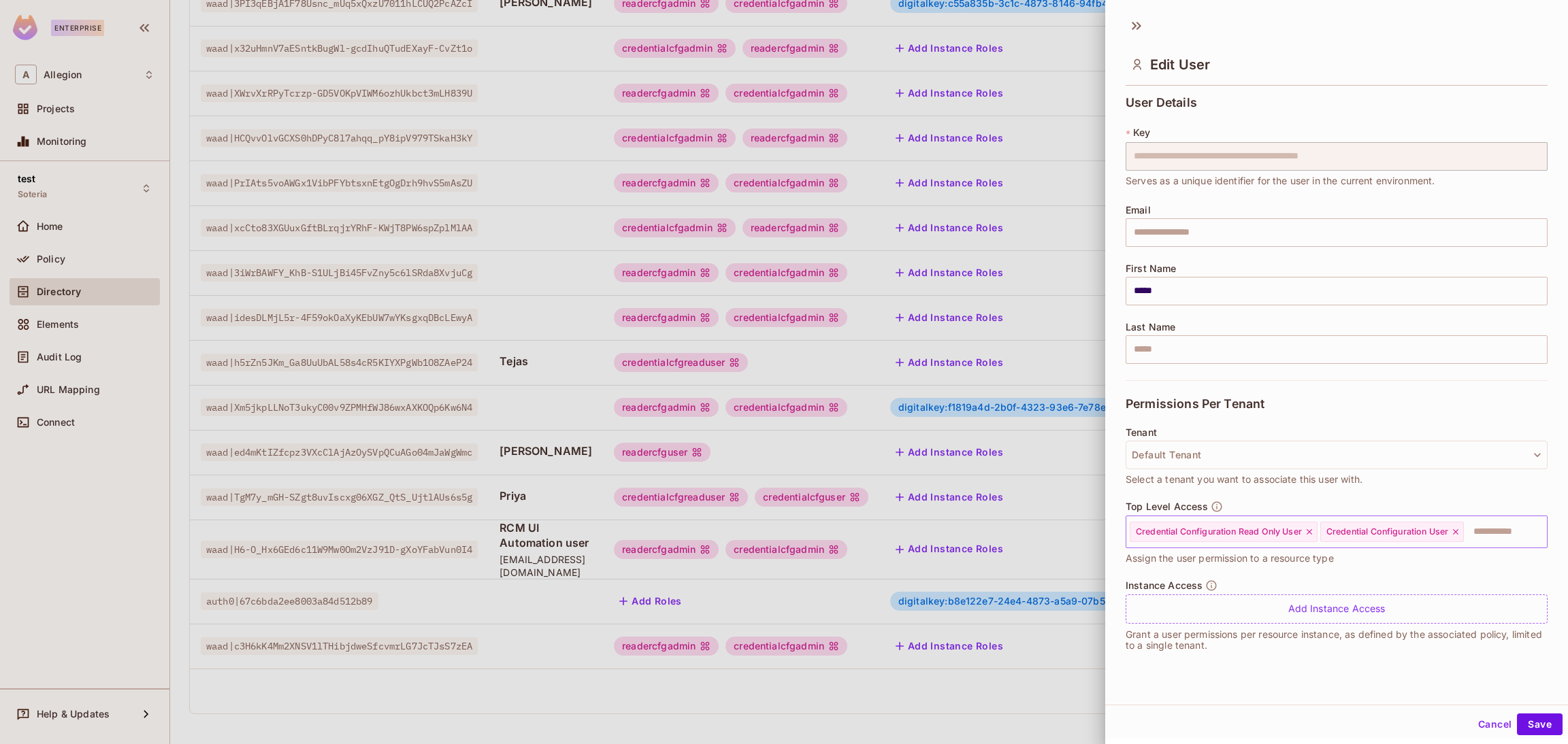
click at [1309, 532] on icon at bounding box center [1309, 531] width 9 height 9
click at [1267, 535] on icon at bounding box center [1265, 531] width 9 height 9
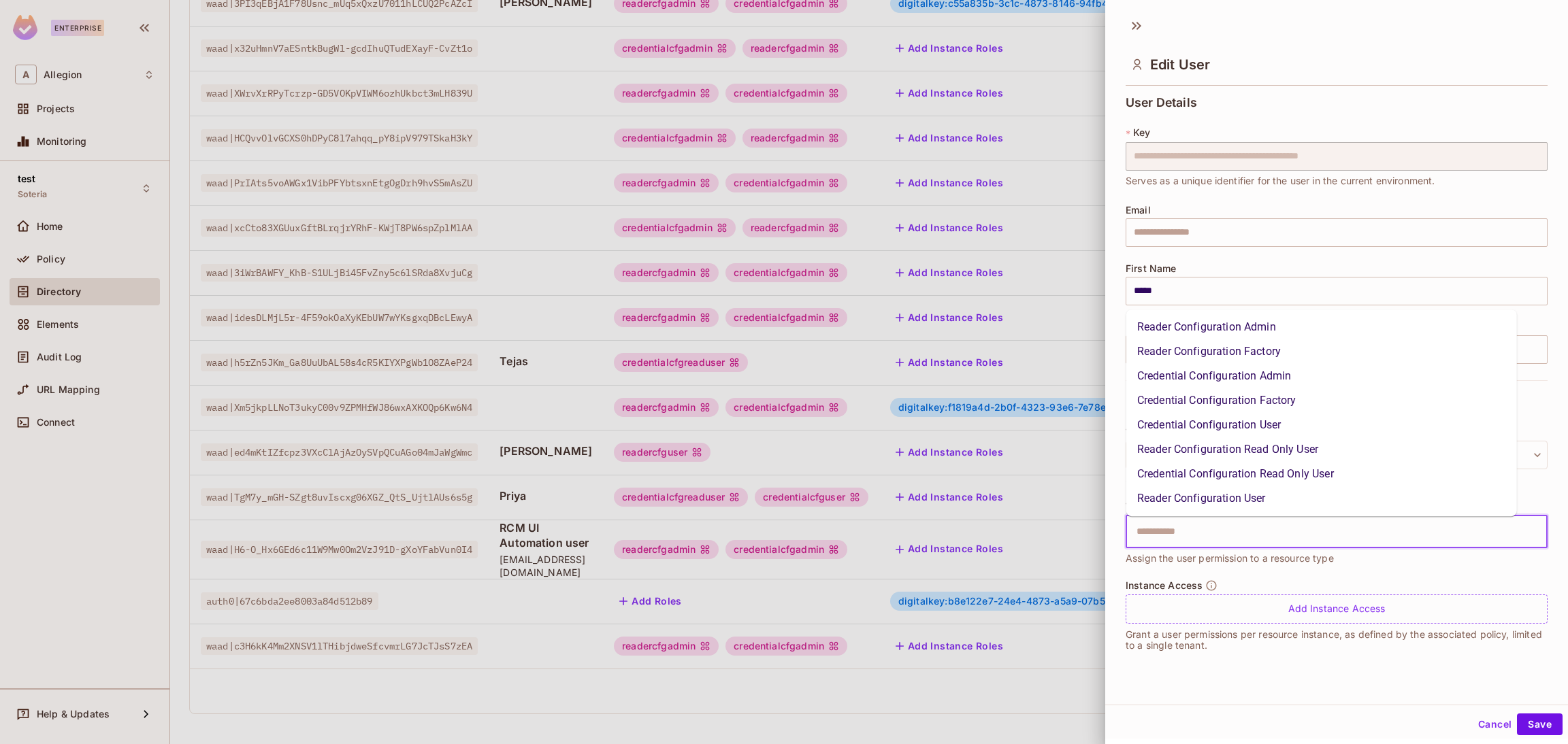
click at [1267, 535] on input "text" at bounding box center [1325, 532] width 393 height 27
click at [1256, 450] on li "Reader Configuration Read Only User" at bounding box center [1322, 449] width 391 height 25
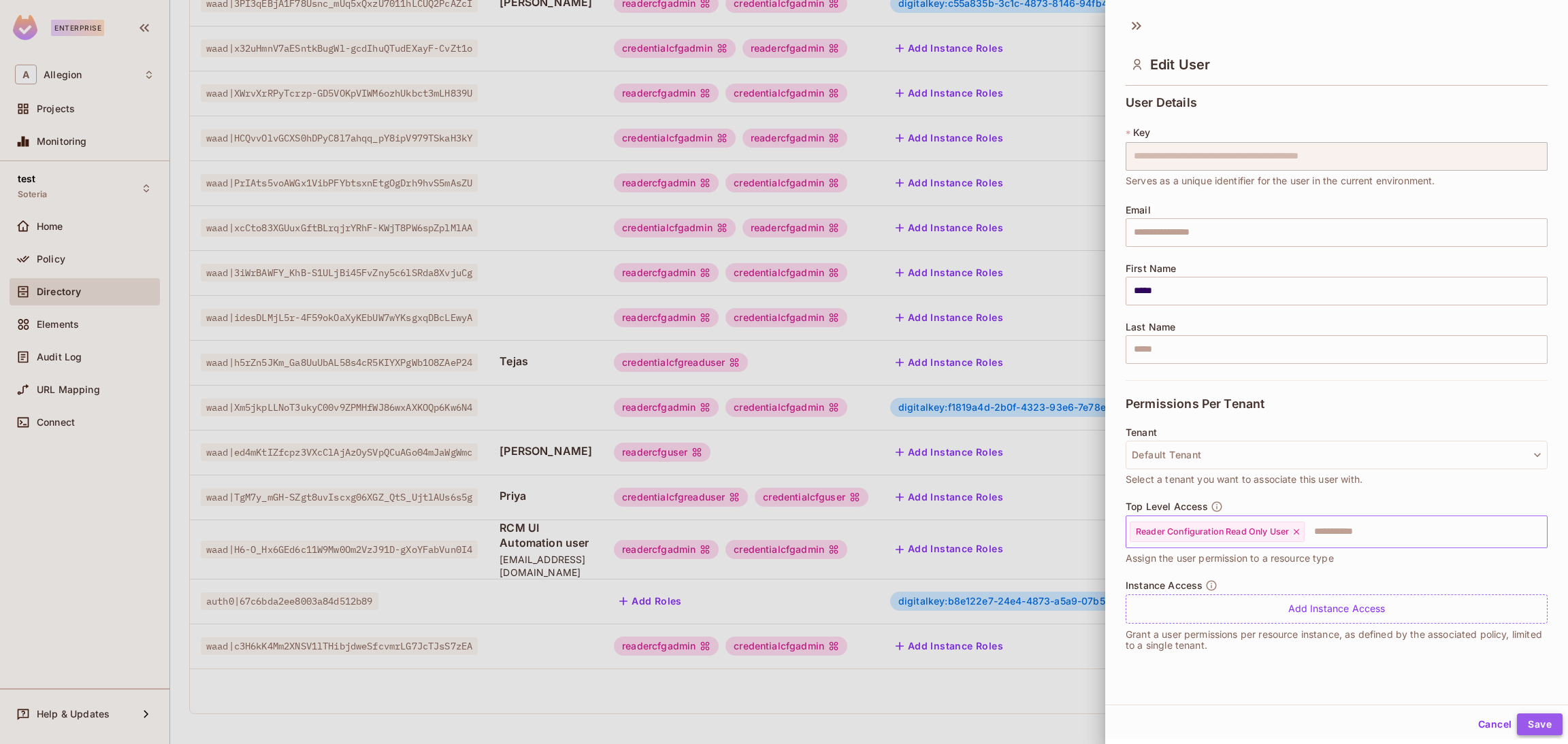
click at [1524, 720] on button "Save" at bounding box center [1540, 725] width 45 height 22
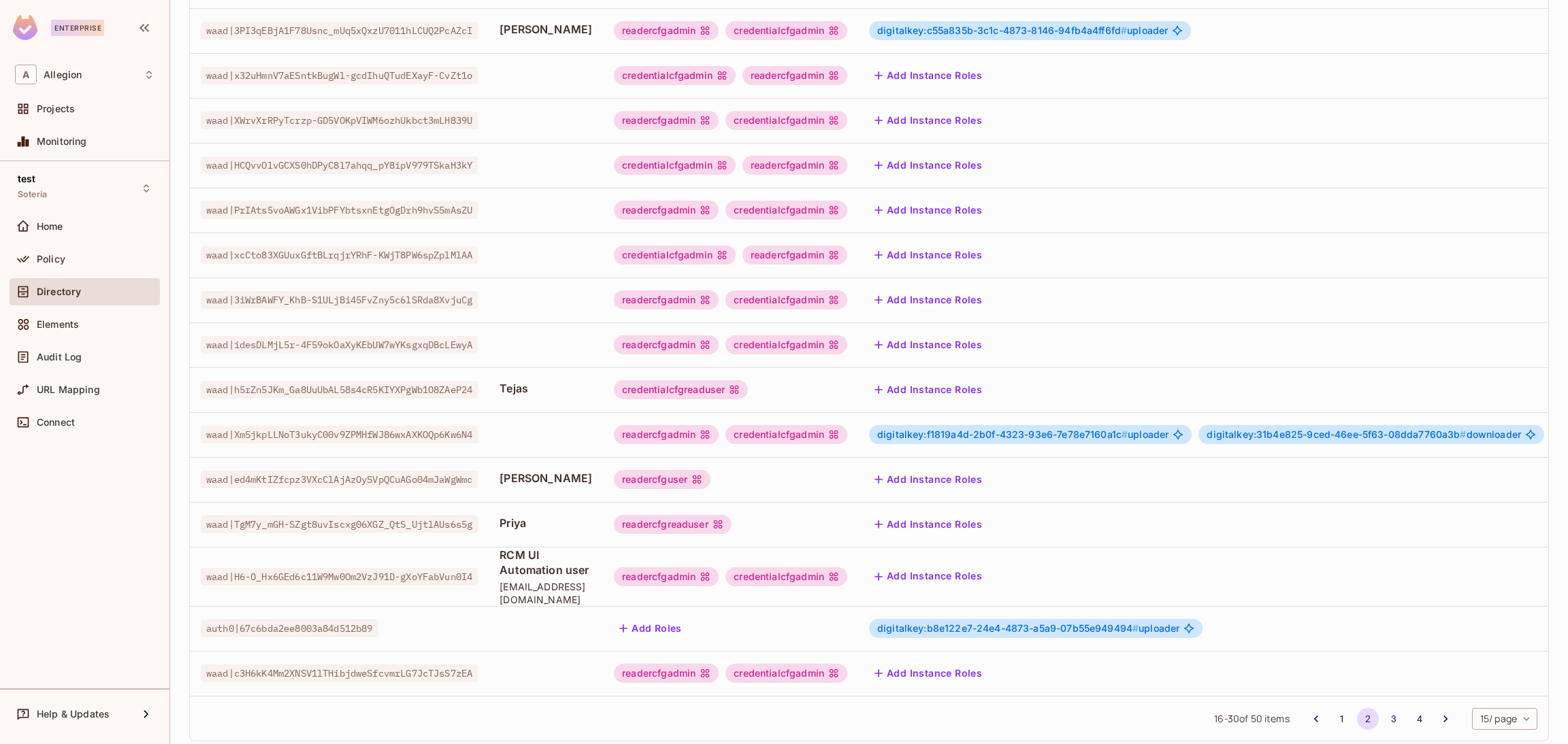
scroll to position [204, 0]
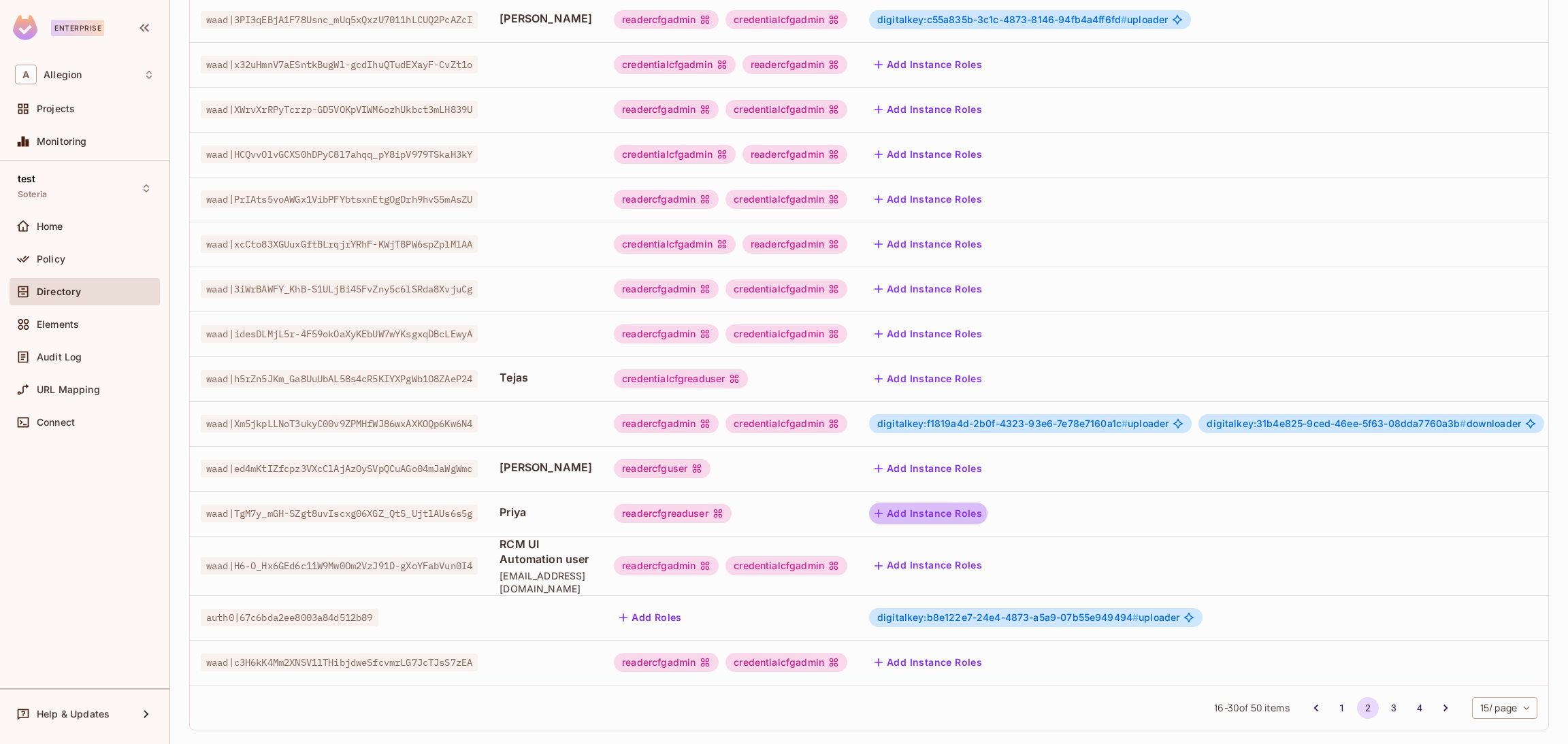
click at [966, 512] on button "Add Instance Roles" at bounding box center [928, 513] width 118 height 22
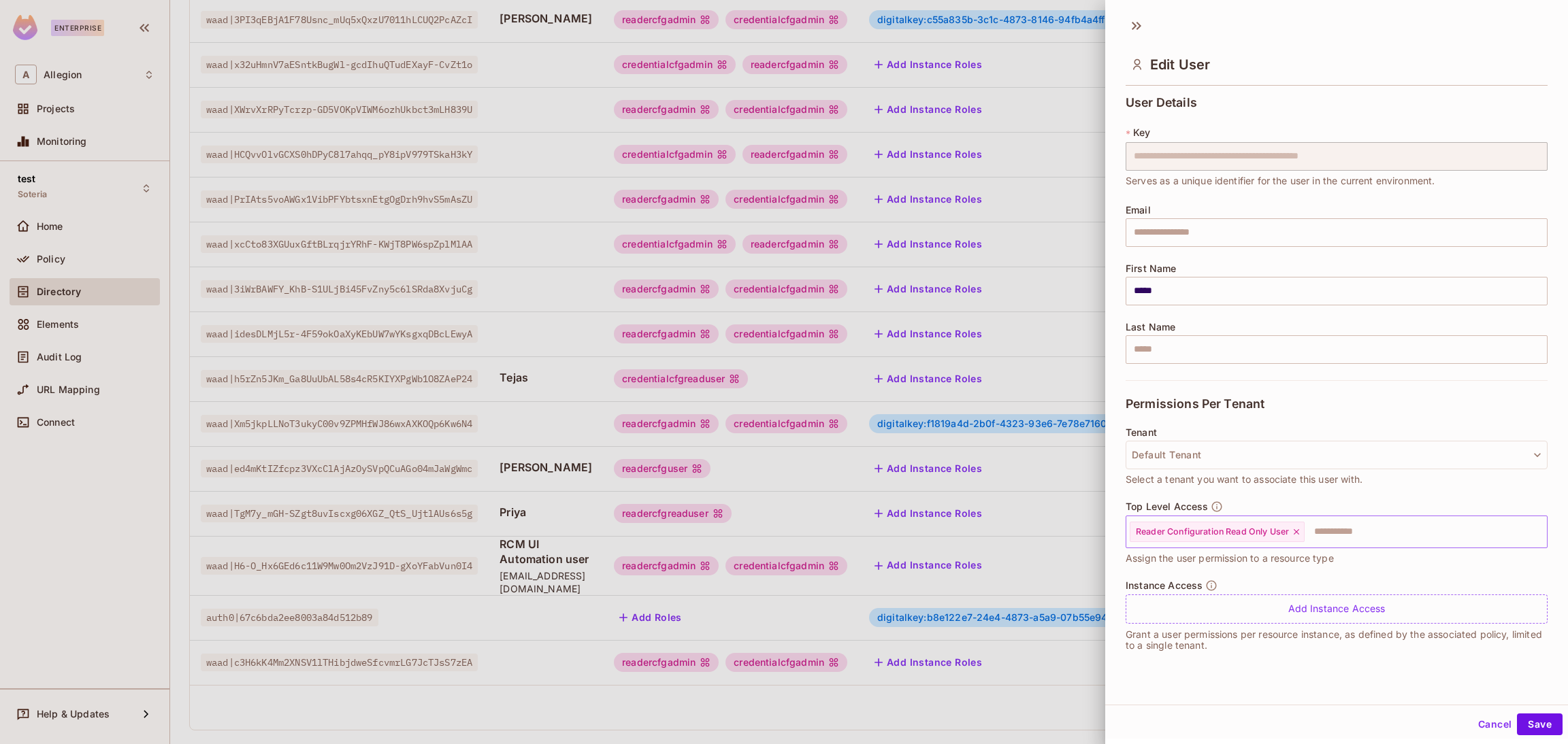
click at [1383, 535] on input "text" at bounding box center [1413, 532] width 215 height 27
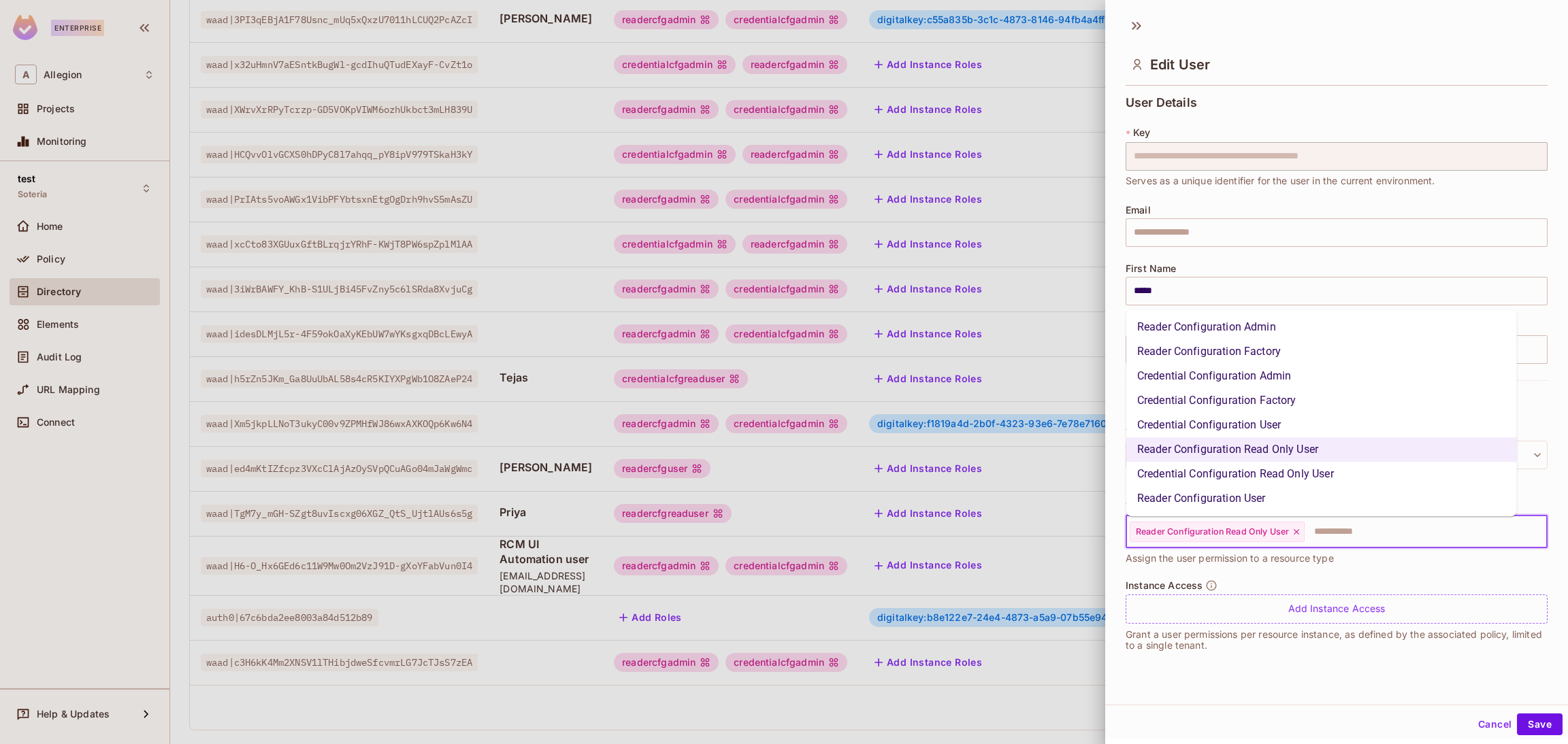
click at [1253, 495] on li "Reader Configuration User" at bounding box center [1322, 498] width 391 height 25
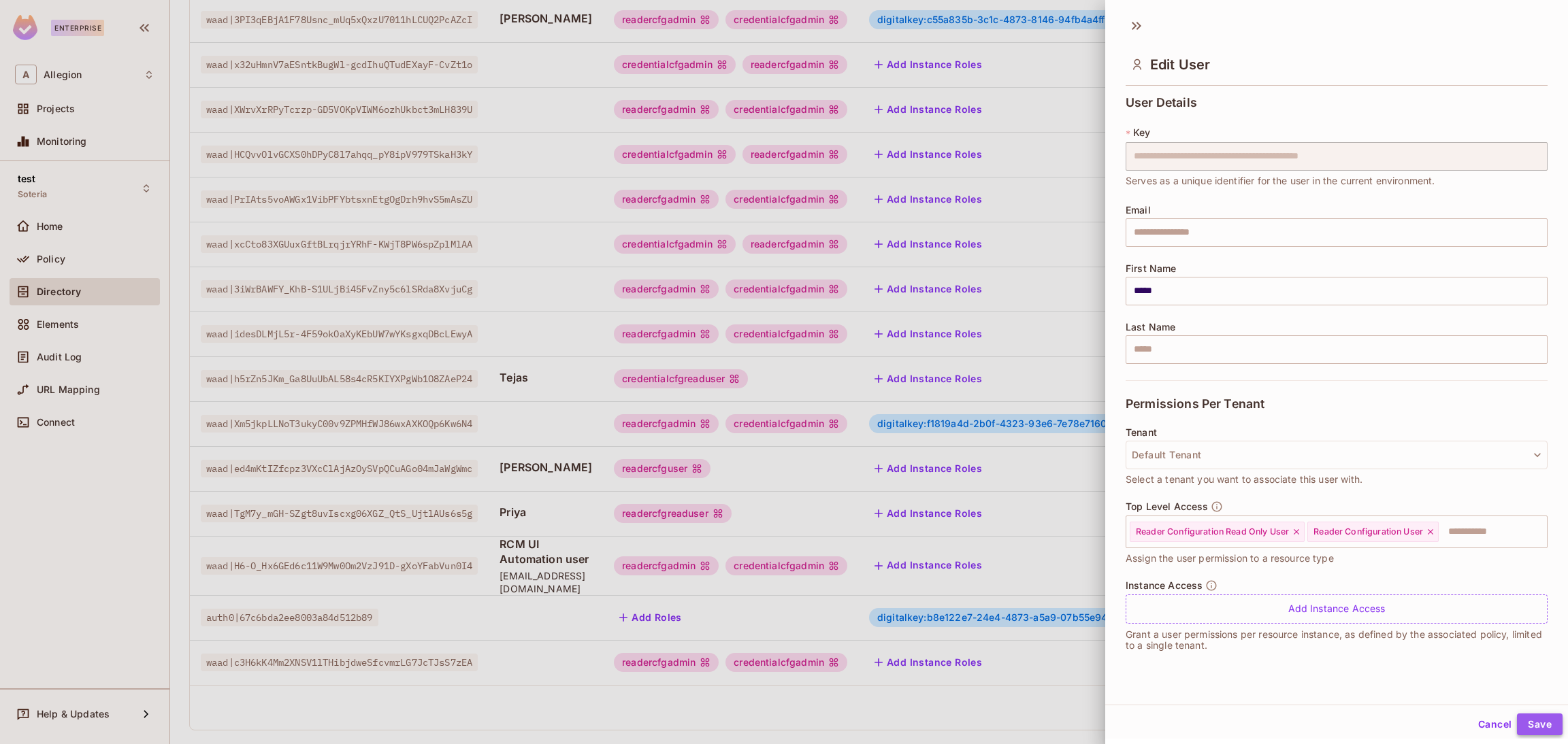
click at [1524, 724] on button "Save" at bounding box center [1540, 725] width 45 height 22
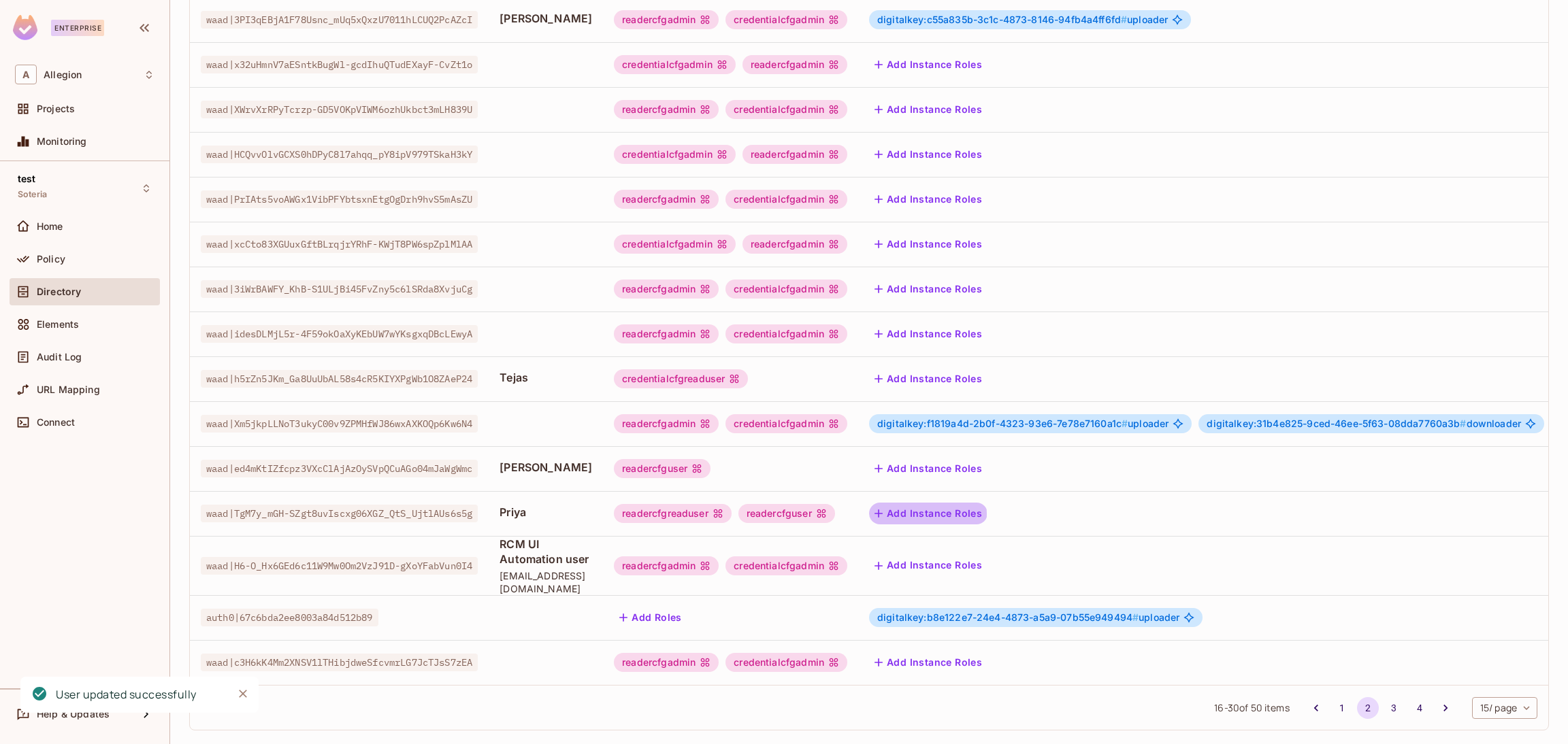
click at [961, 514] on button "Add Instance Roles" at bounding box center [928, 513] width 118 height 22
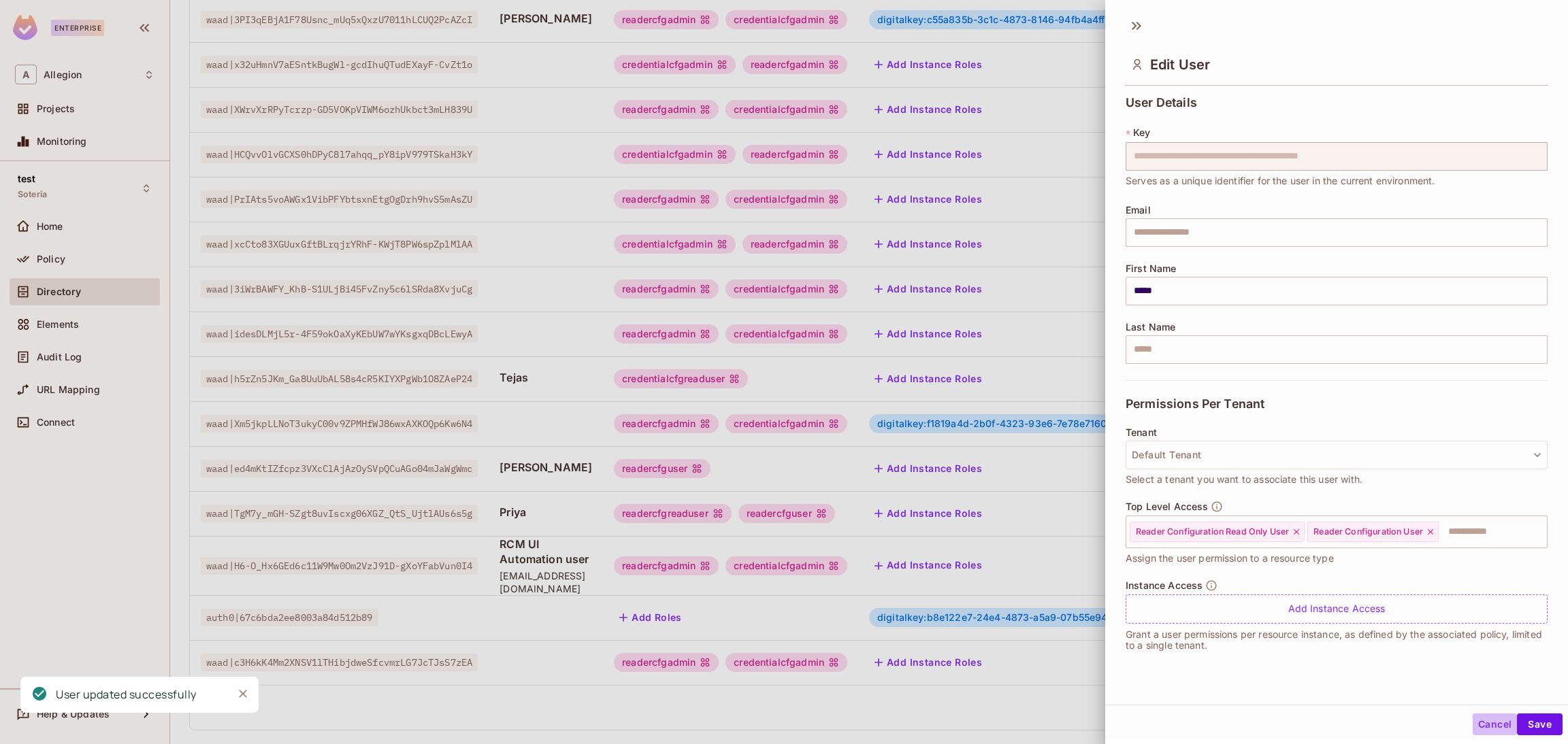
click at [1473, 721] on button "Cancel" at bounding box center [1494, 725] width 45 height 22
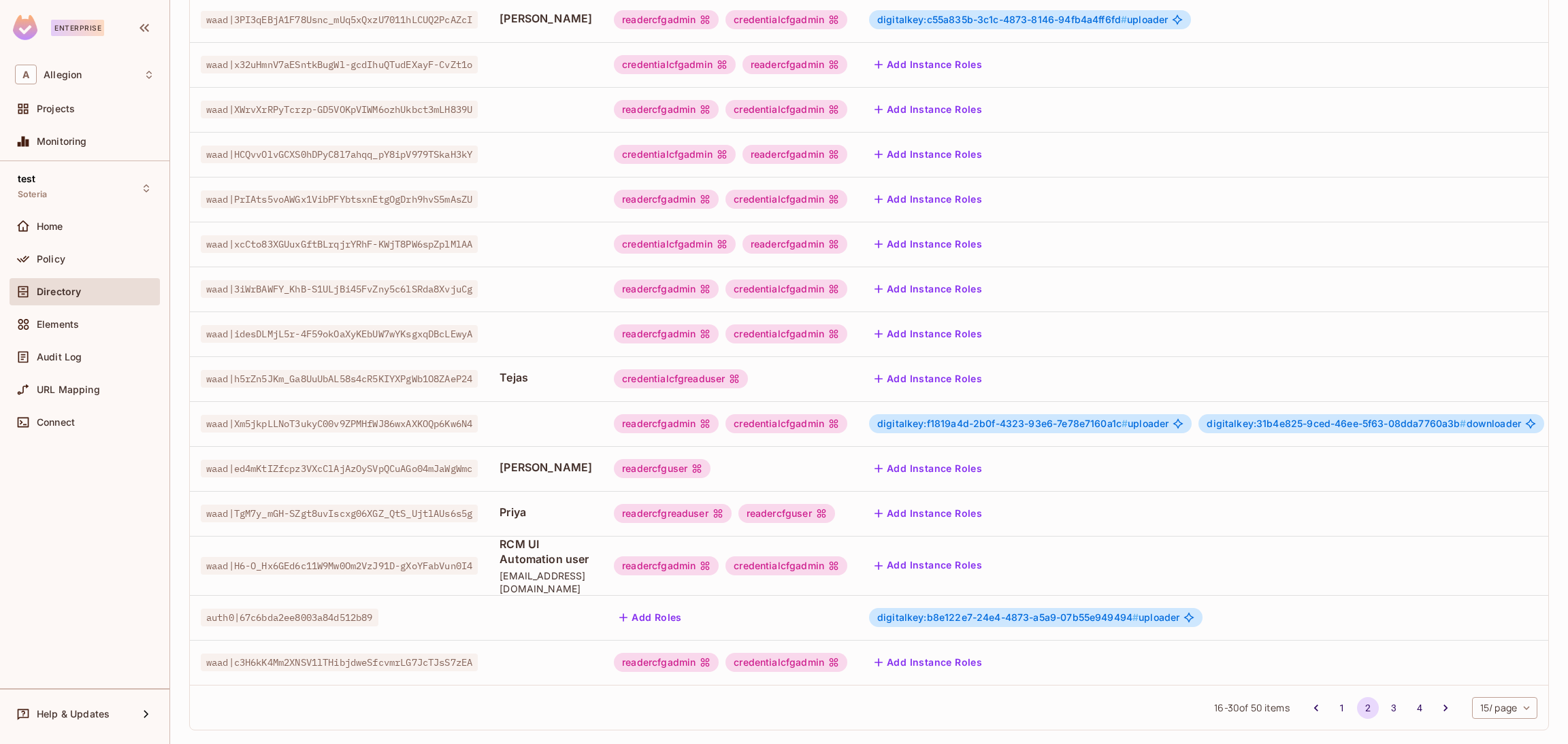
click at [964, 511] on button "Add Instance Roles" at bounding box center [928, 513] width 118 height 22
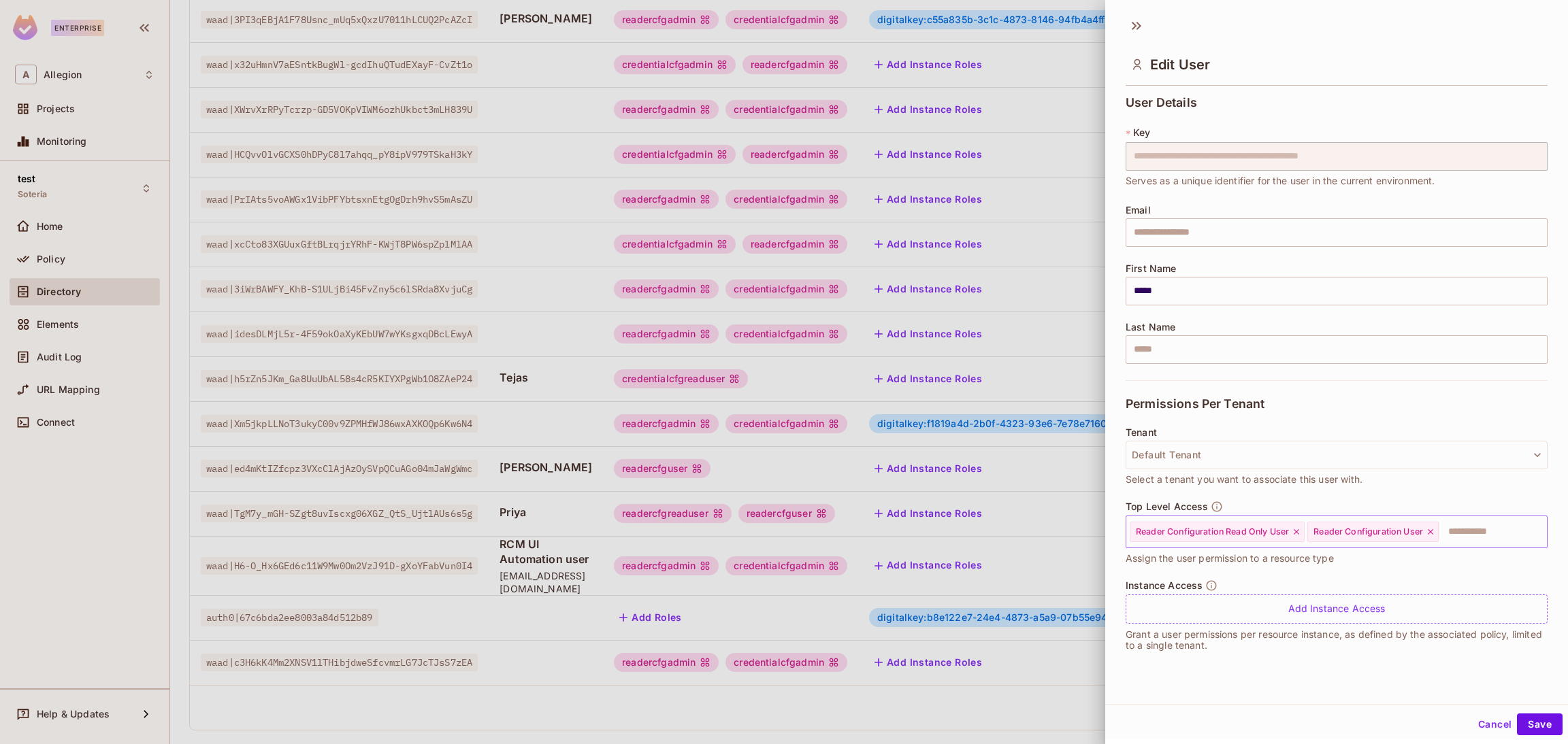
click at [1296, 532] on icon at bounding box center [1296, 531] width 9 height 9
click at [1521, 715] on button "Save" at bounding box center [1540, 725] width 45 height 22
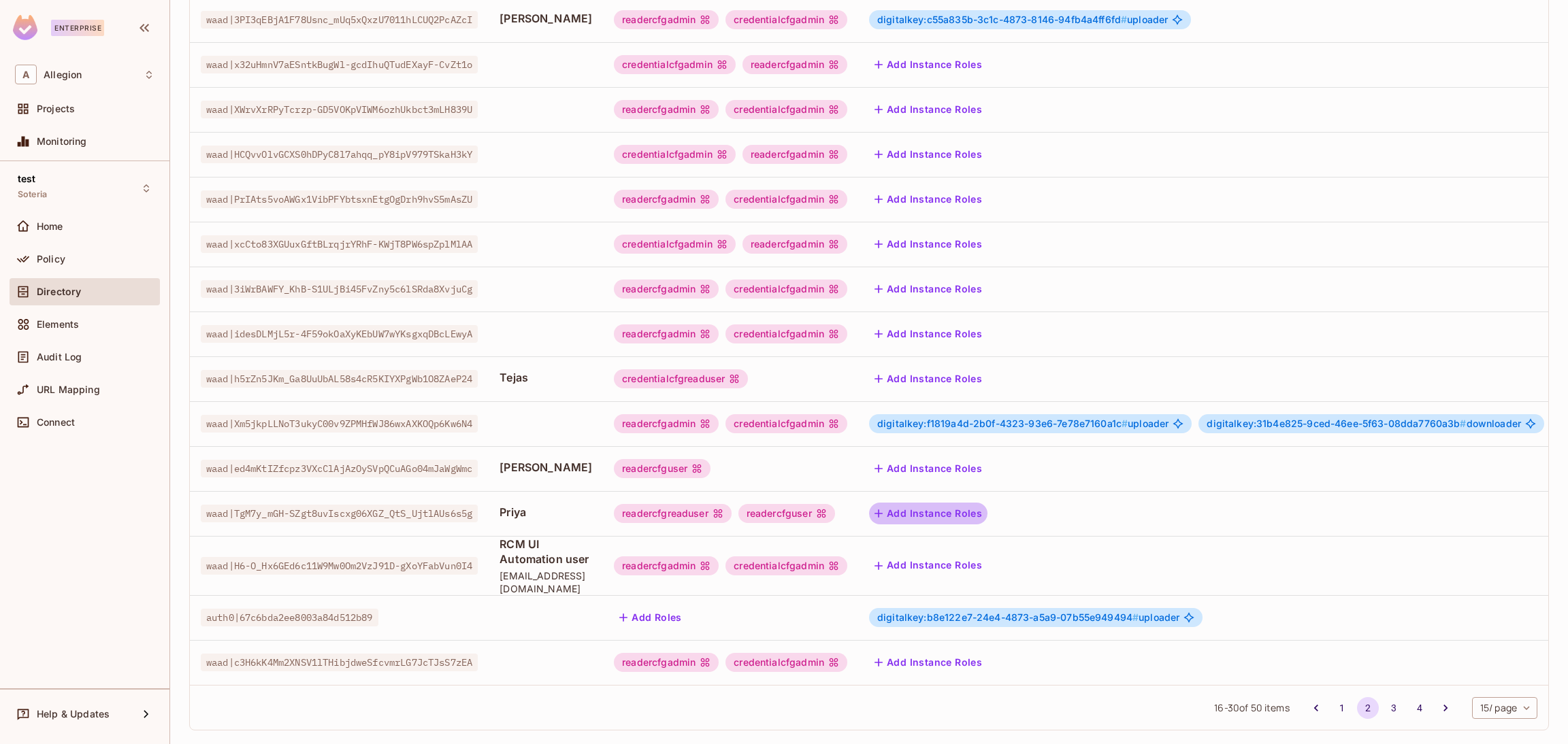
click at [963, 510] on button "Add Instance Roles" at bounding box center [928, 513] width 118 height 22
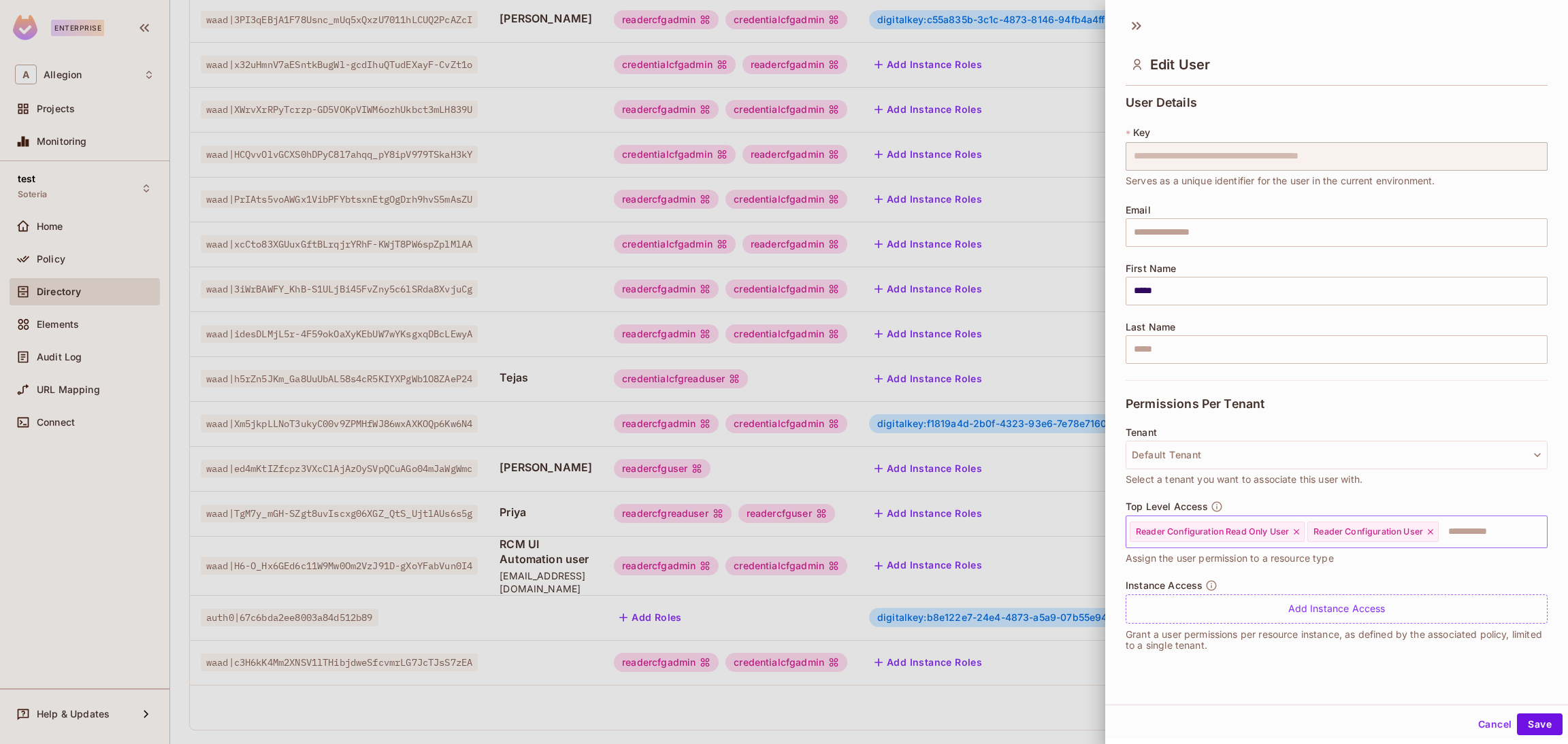
click at [1295, 531] on icon at bounding box center [1296, 531] width 9 height 9
click at [1524, 719] on button "Save" at bounding box center [1540, 725] width 45 height 22
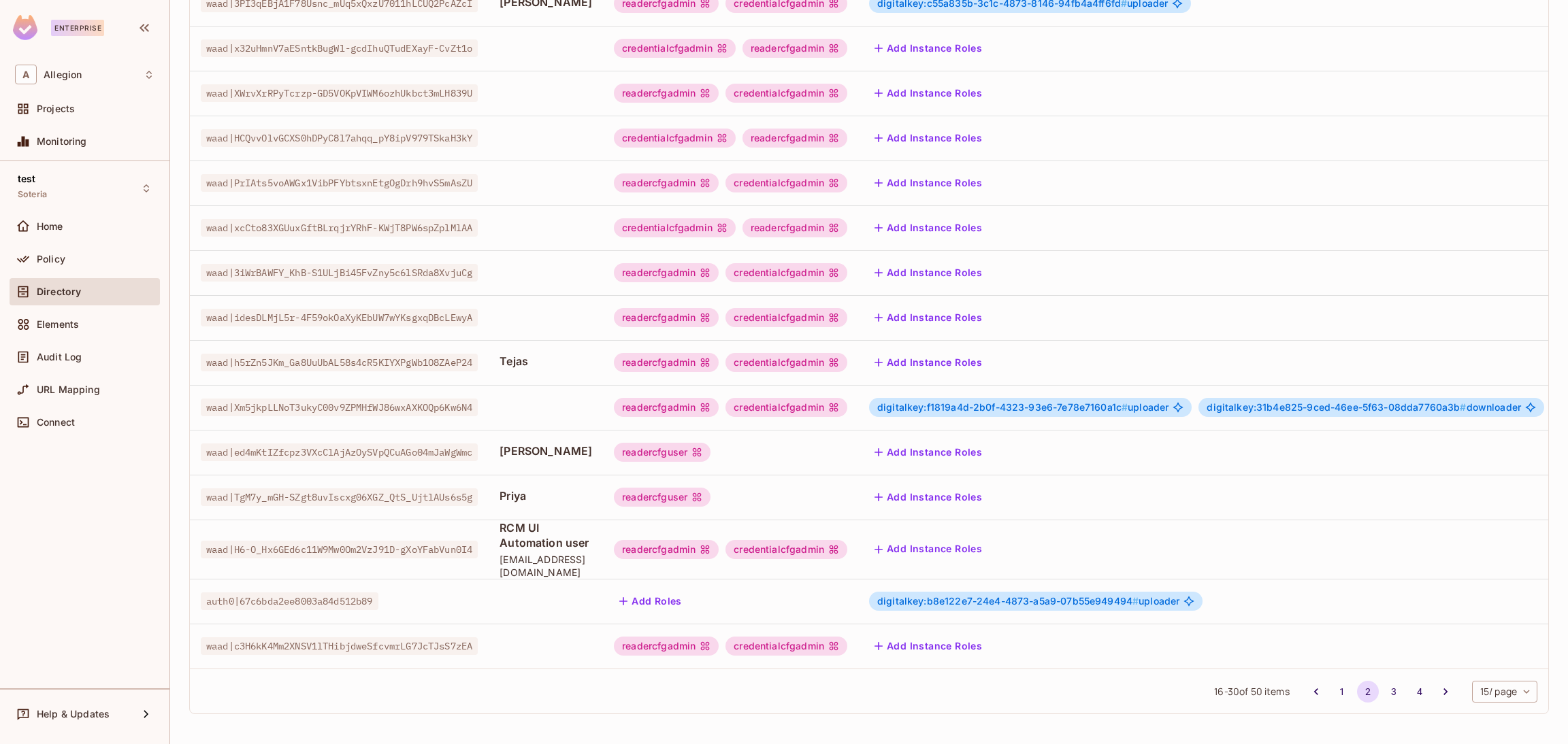
click at [987, 486] on button "Add Instance Roles" at bounding box center [928, 497] width 118 height 22
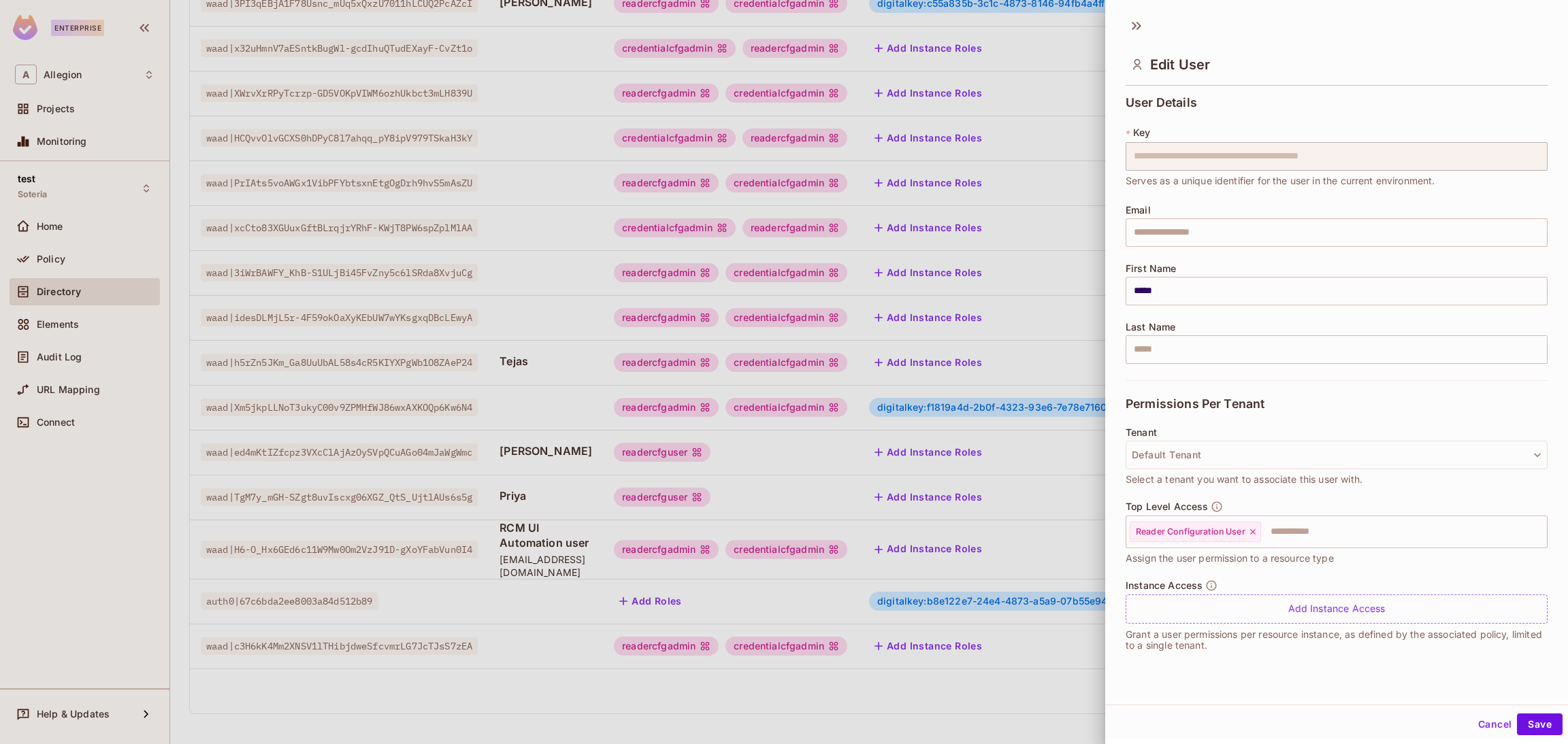
click at [1483, 717] on button "Cancel" at bounding box center [1494, 725] width 45 height 22
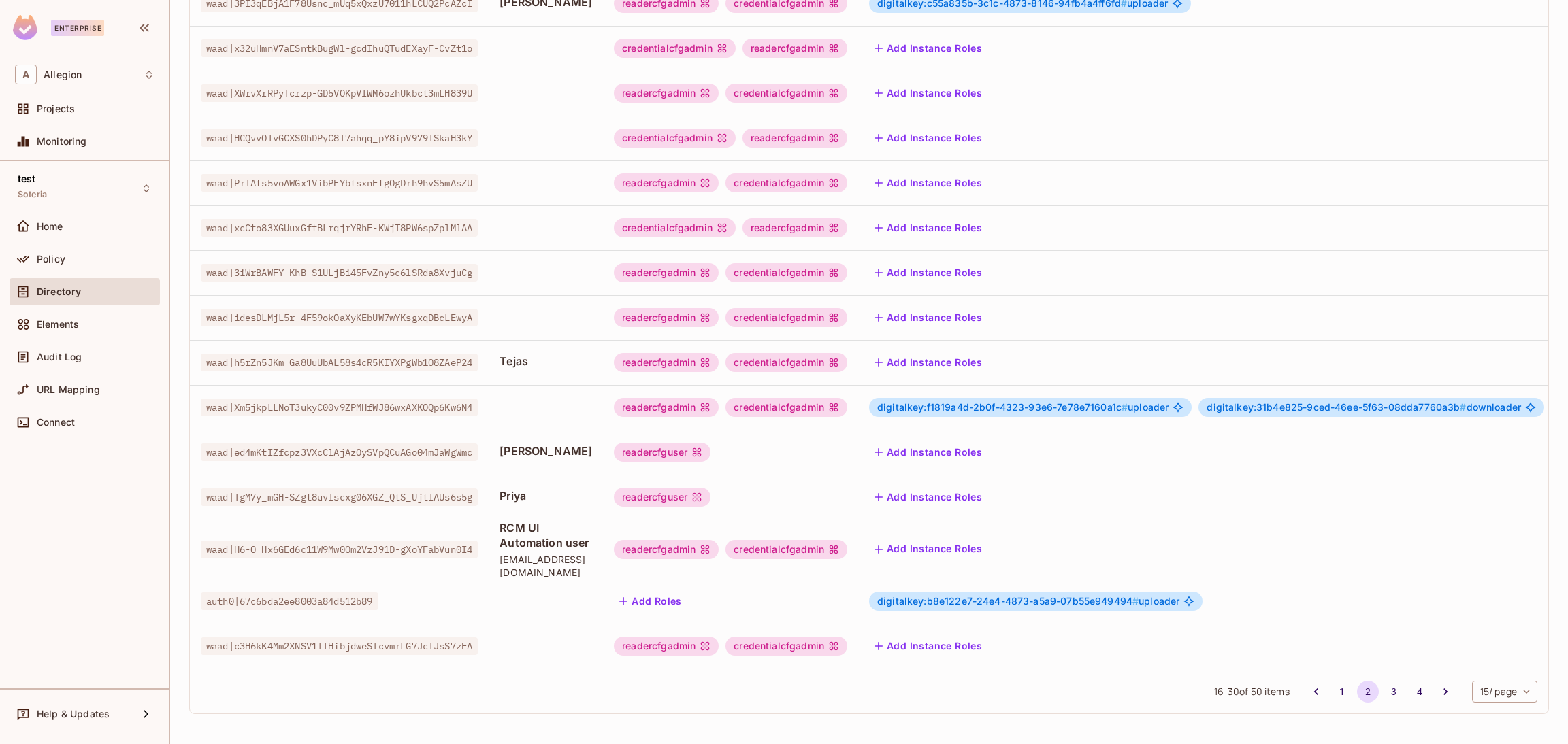
click at [971, 486] on button "Add Instance Roles" at bounding box center [928, 497] width 118 height 22
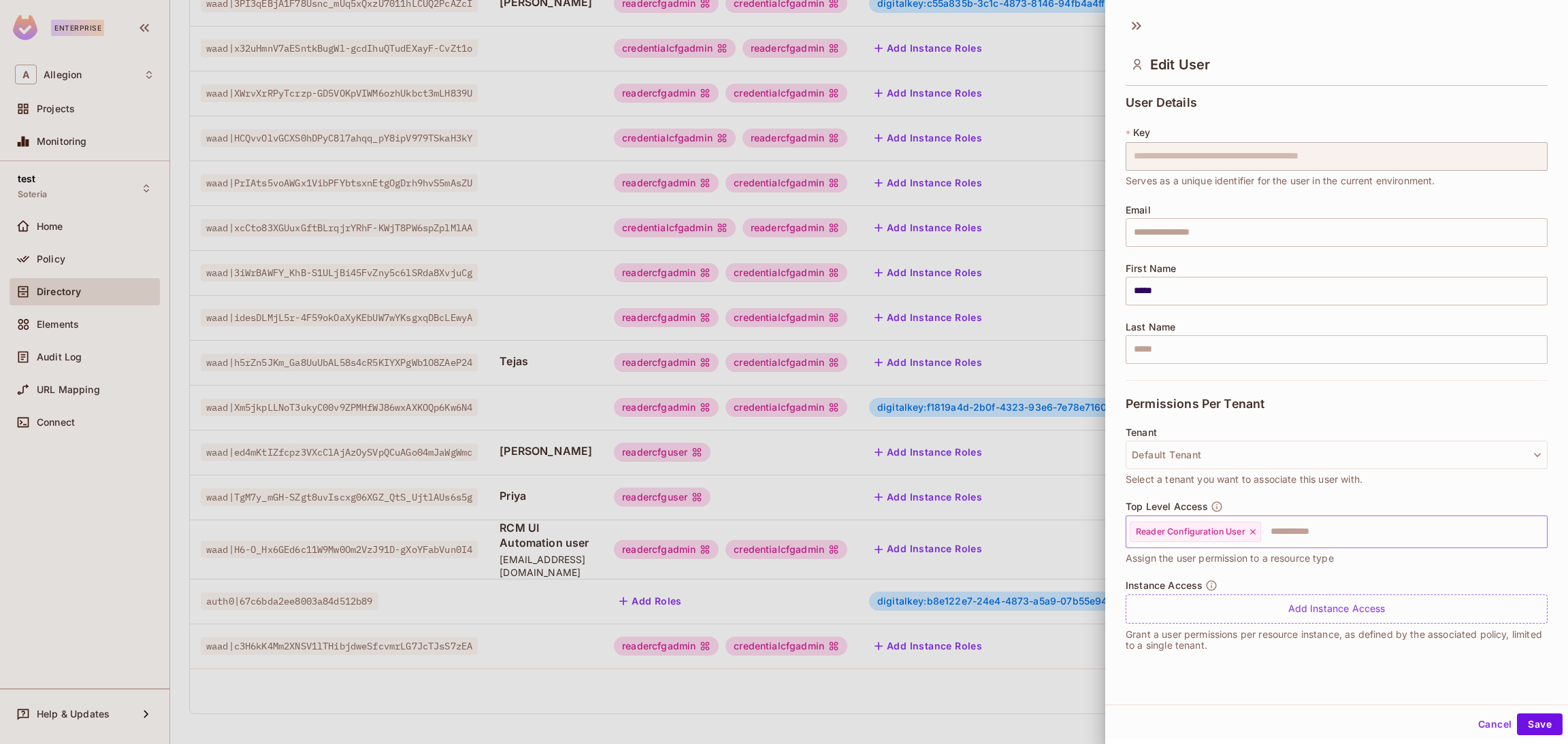
click at [1253, 531] on icon at bounding box center [1253, 531] width 9 height 9
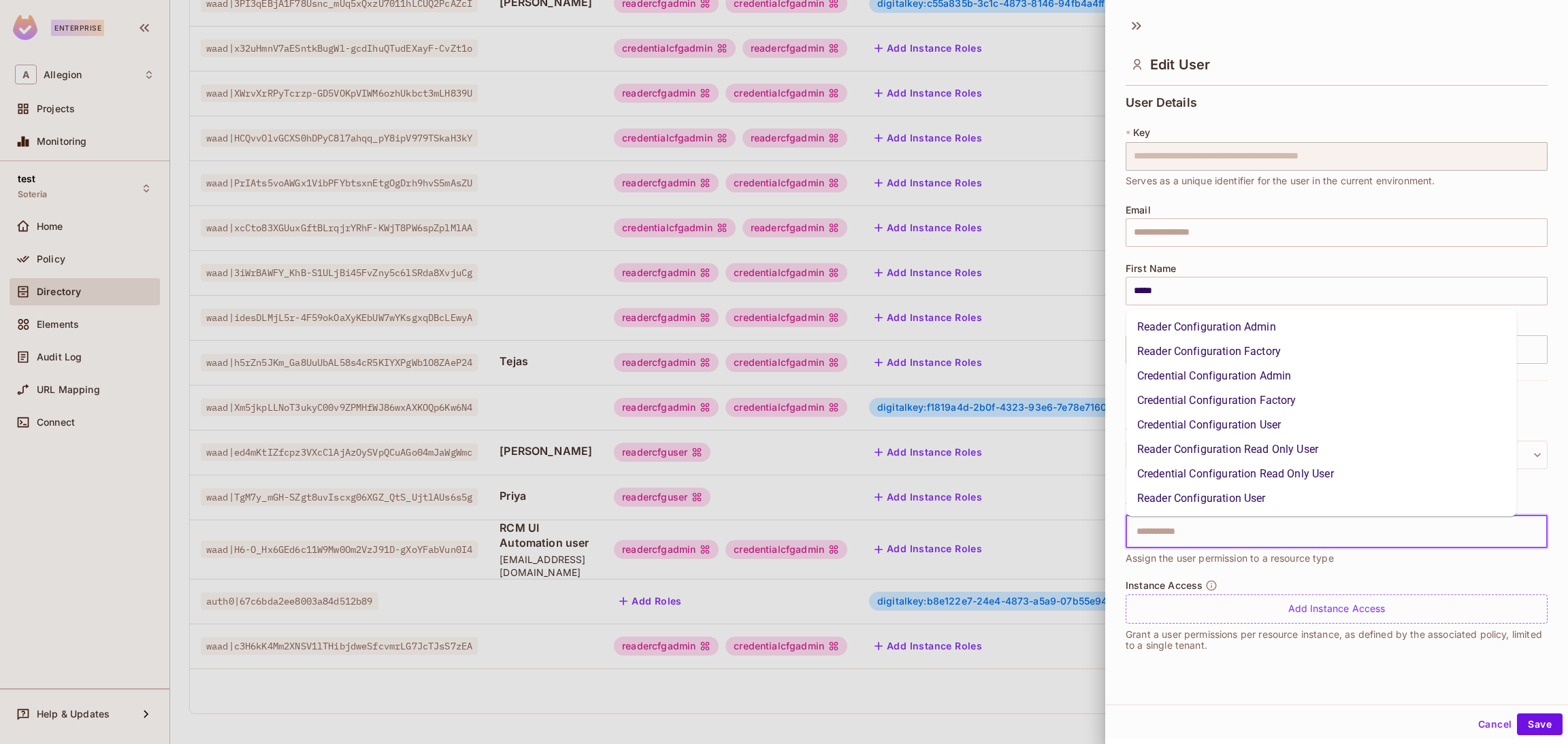
click at [1293, 527] on input "text" at bounding box center [1325, 532] width 393 height 27
click at [1273, 455] on li "Reader Configuration Read Only User" at bounding box center [1322, 449] width 391 height 25
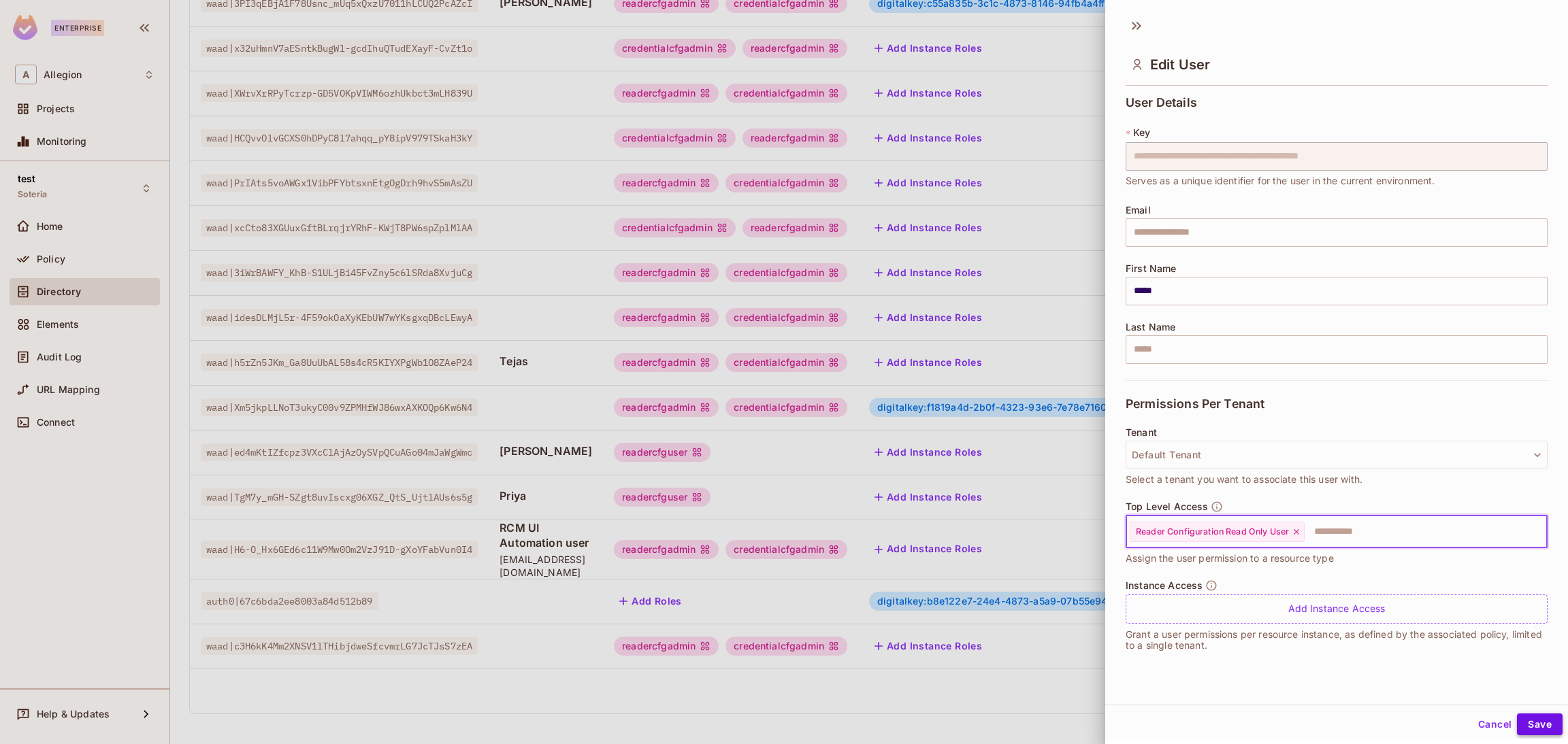
click at [1531, 720] on button "Save" at bounding box center [1540, 725] width 45 height 22
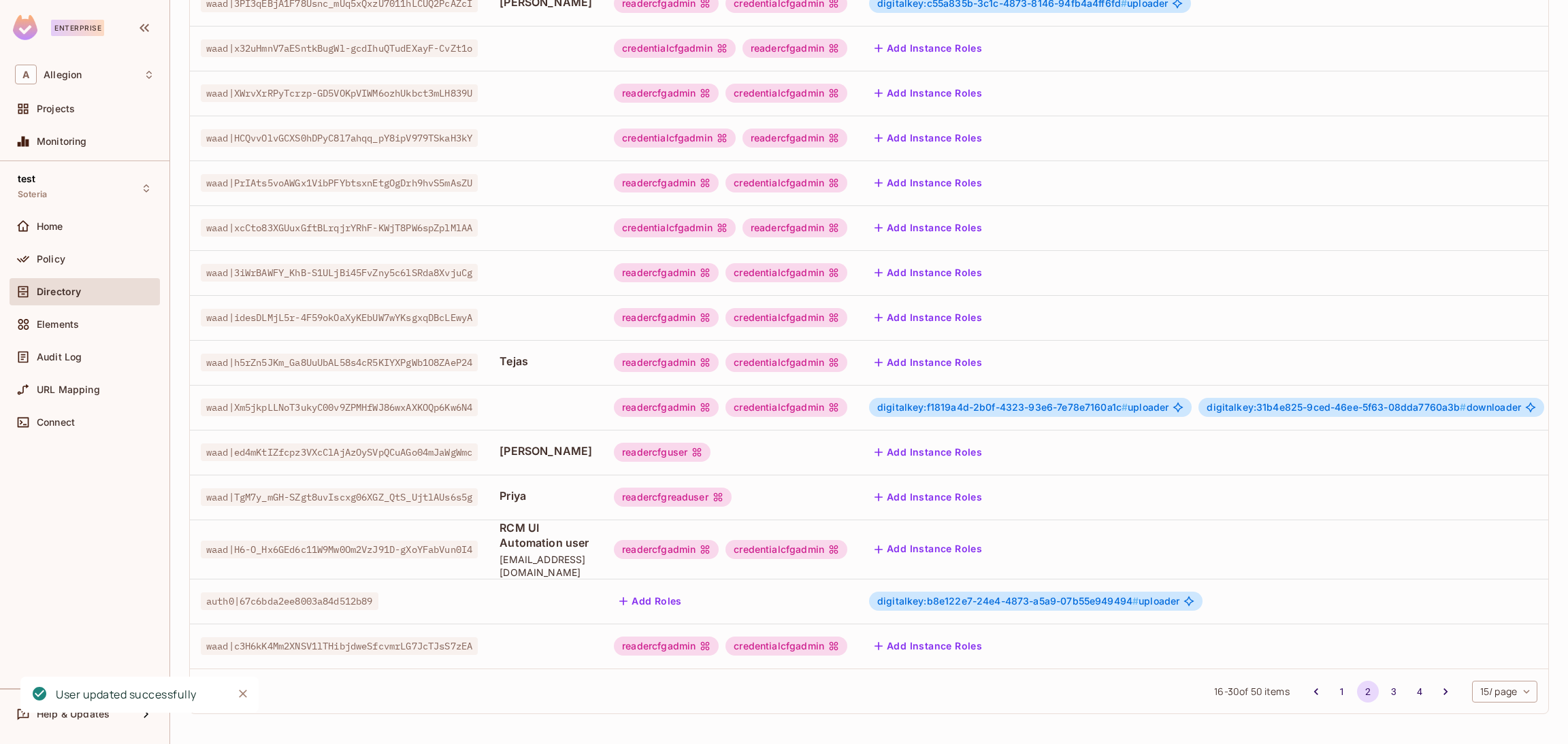
click at [991, 475] on td "Add Instance Roles" at bounding box center [1206, 497] width 697 height 45
click at [988, 486] on button "Add Instance Roles" at bounding box center [928, 497] width 118 height 22
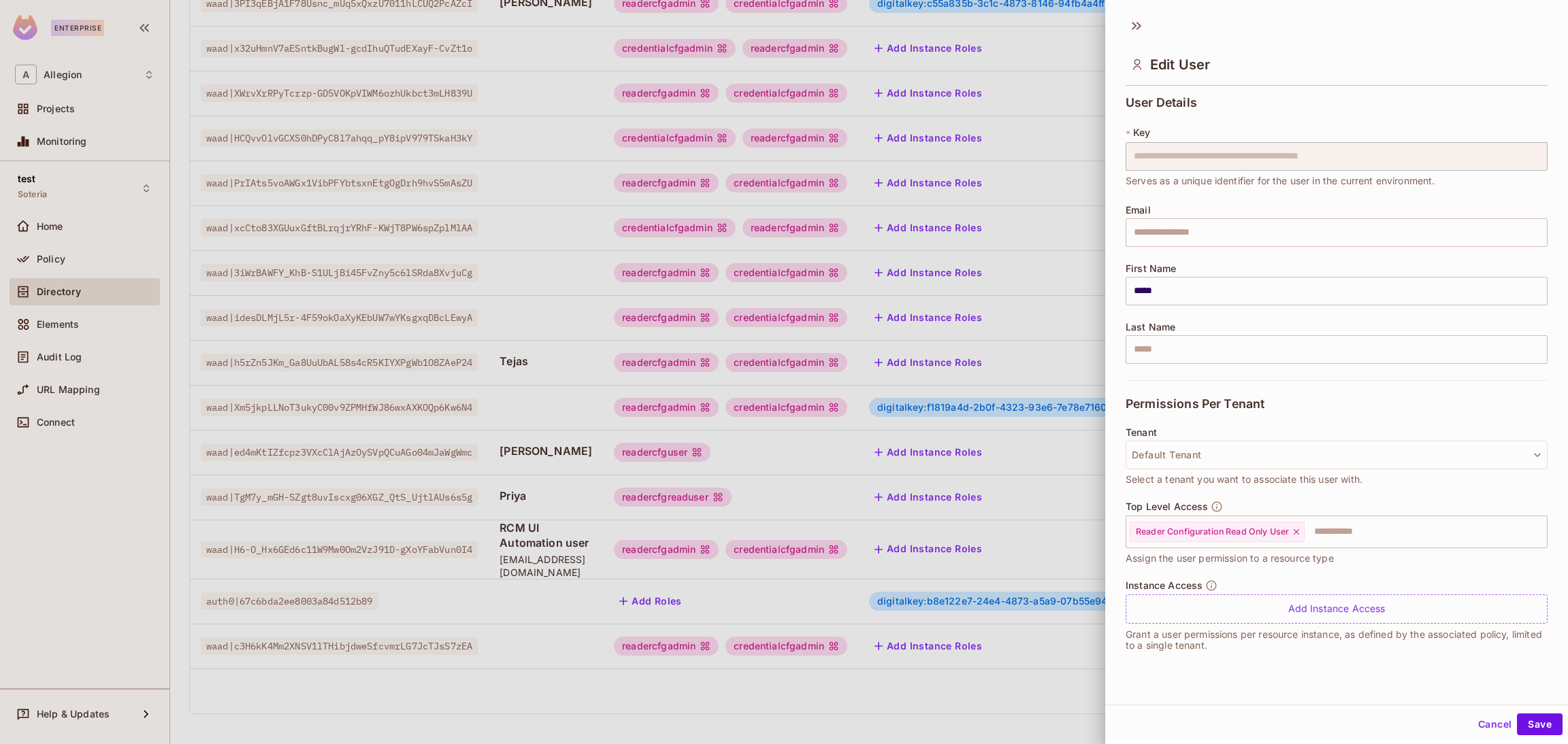
click at [985, 700] on div at bounding box center [784, 372] width 1568 height 744
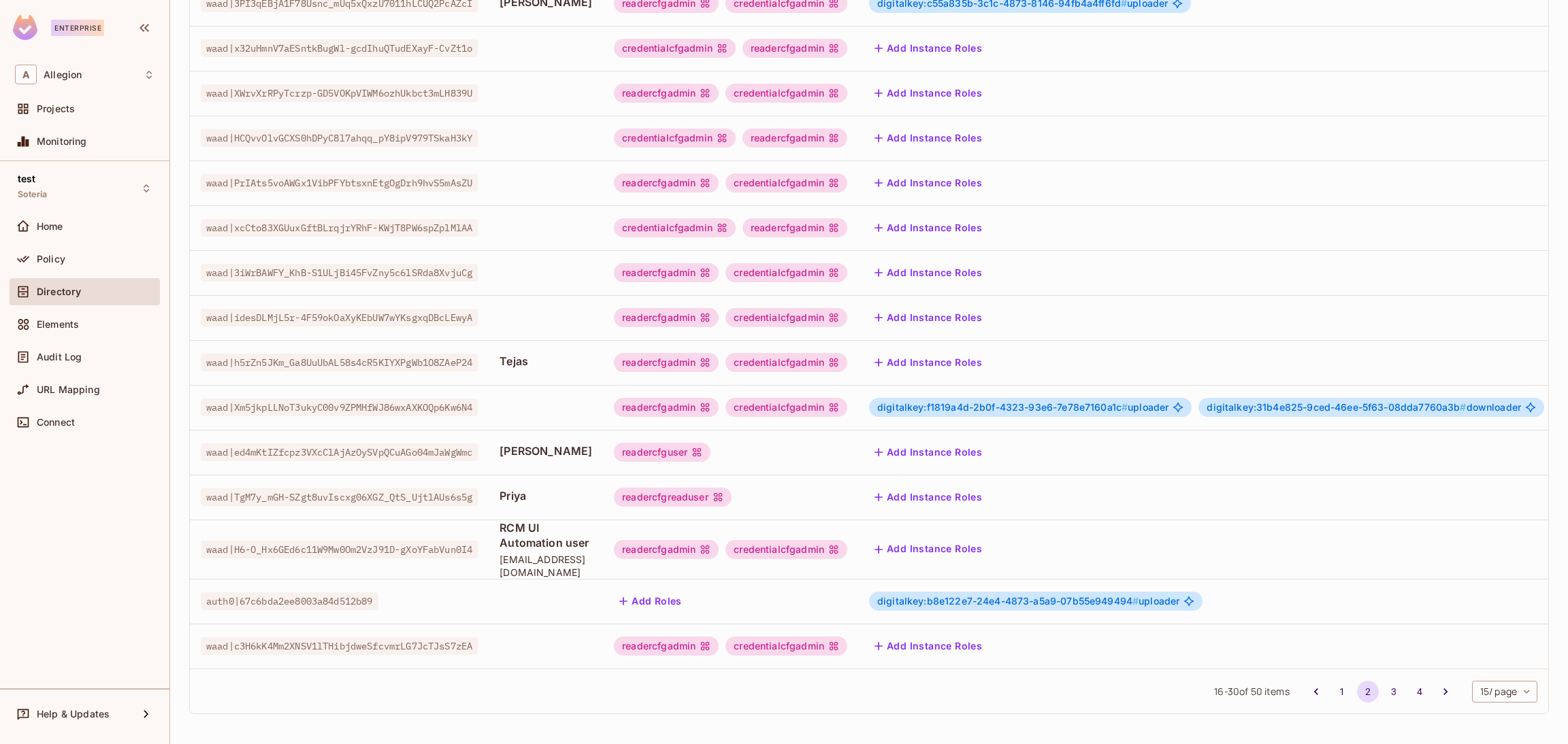
click at [988, 486] on button "Add Instance Roles" at bounding box center [928, 497] width 118 height 22
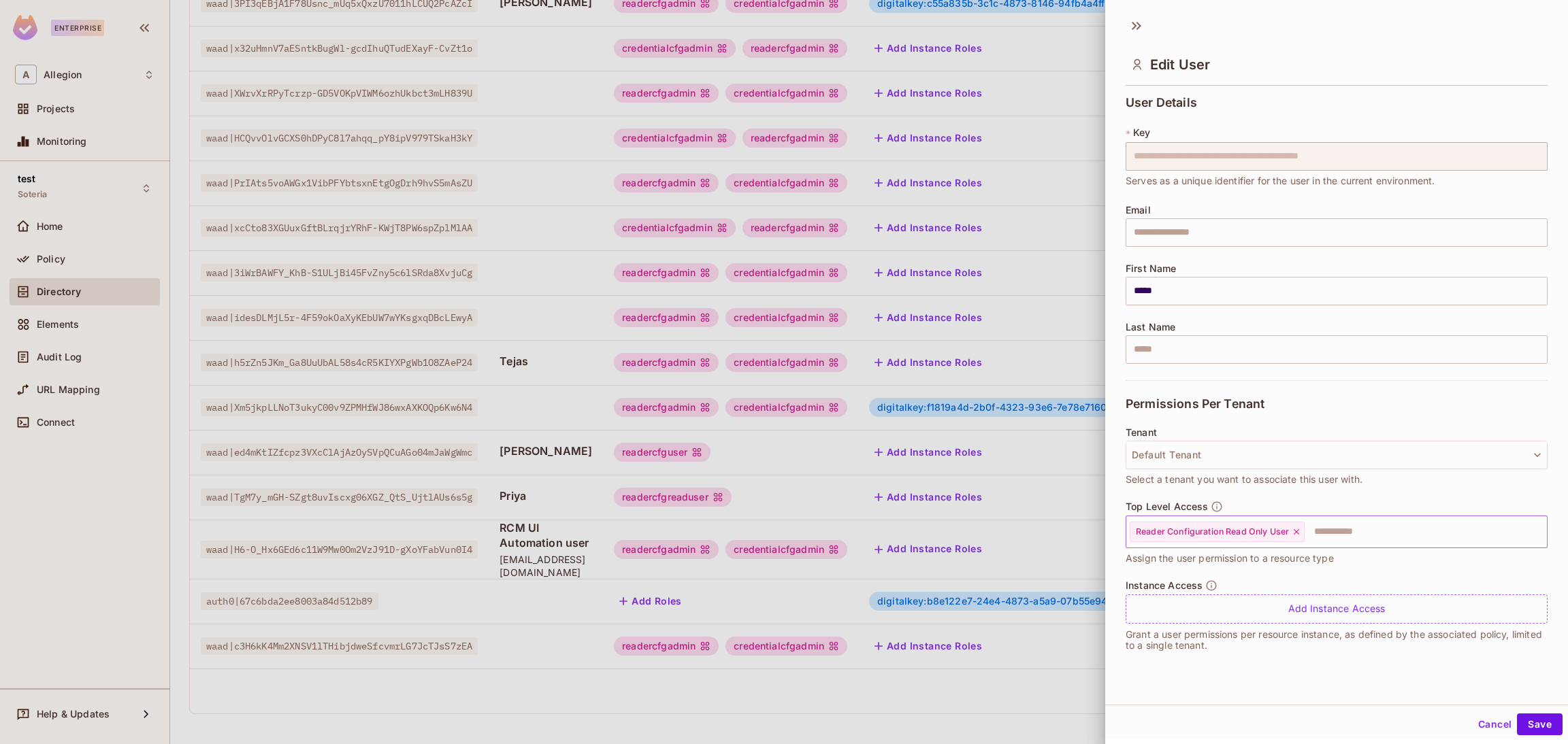
click at [1299, 536] on icon at bounding box center [1296, 531] width 9 height 9
click at [1299, 536] on input "text" at bounding box center [1325, 532] width 393 height 27
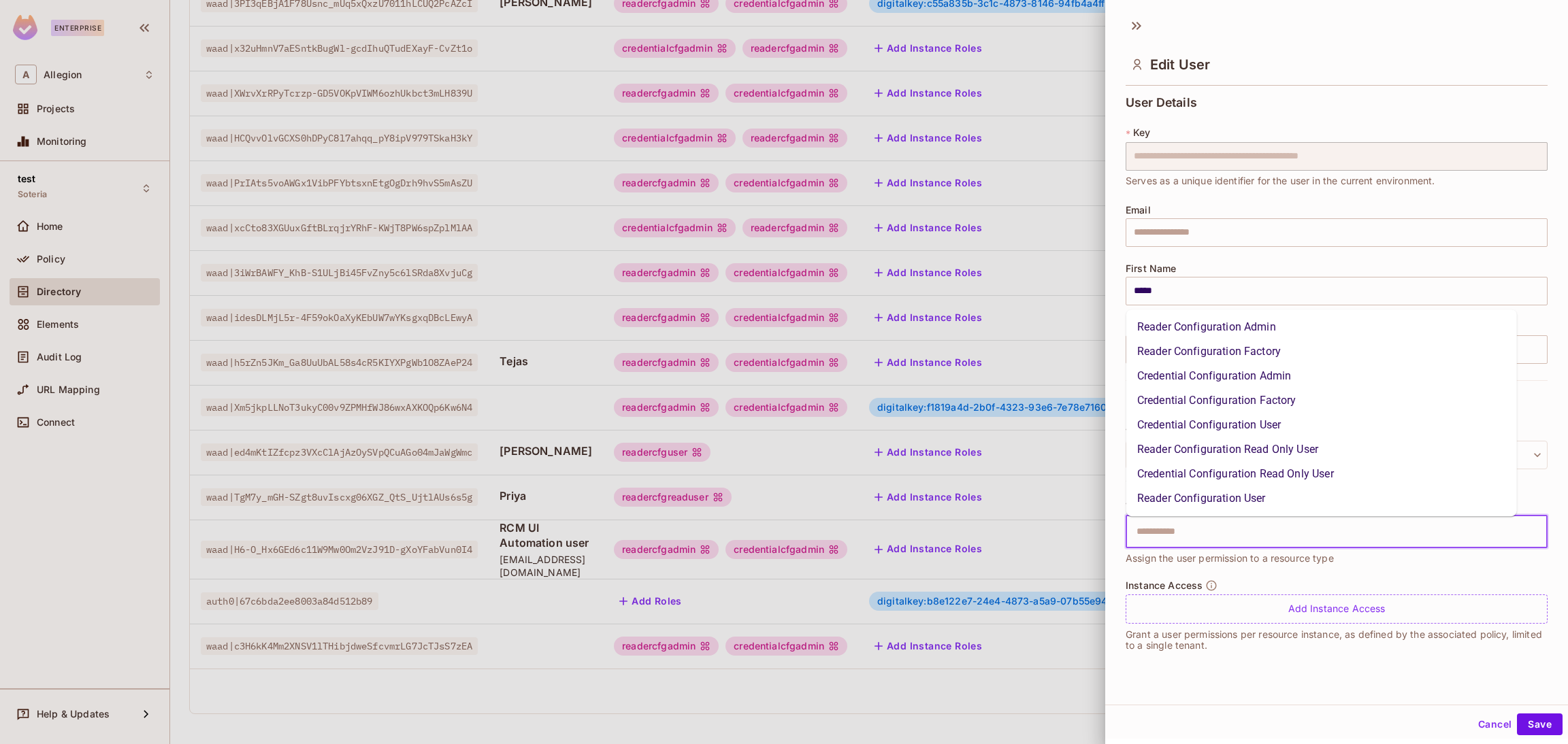
click at [1295, 471] on li "Credential Configuration Read Only User" at bounding box center [1322, 473] width 391 height 25
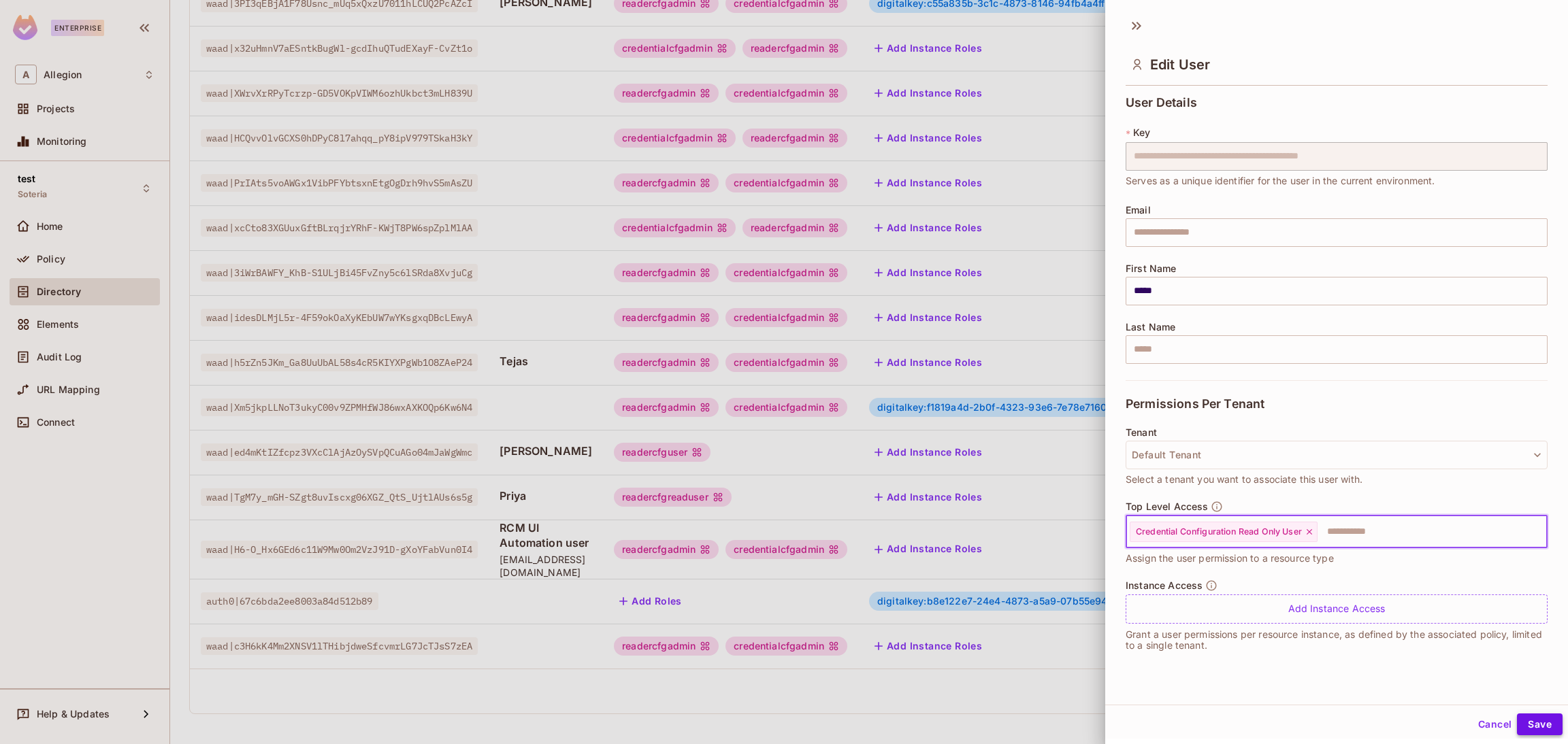
click at [1524, 719] on button "Save" at bounding box center [1540, 725] width 45 height 22
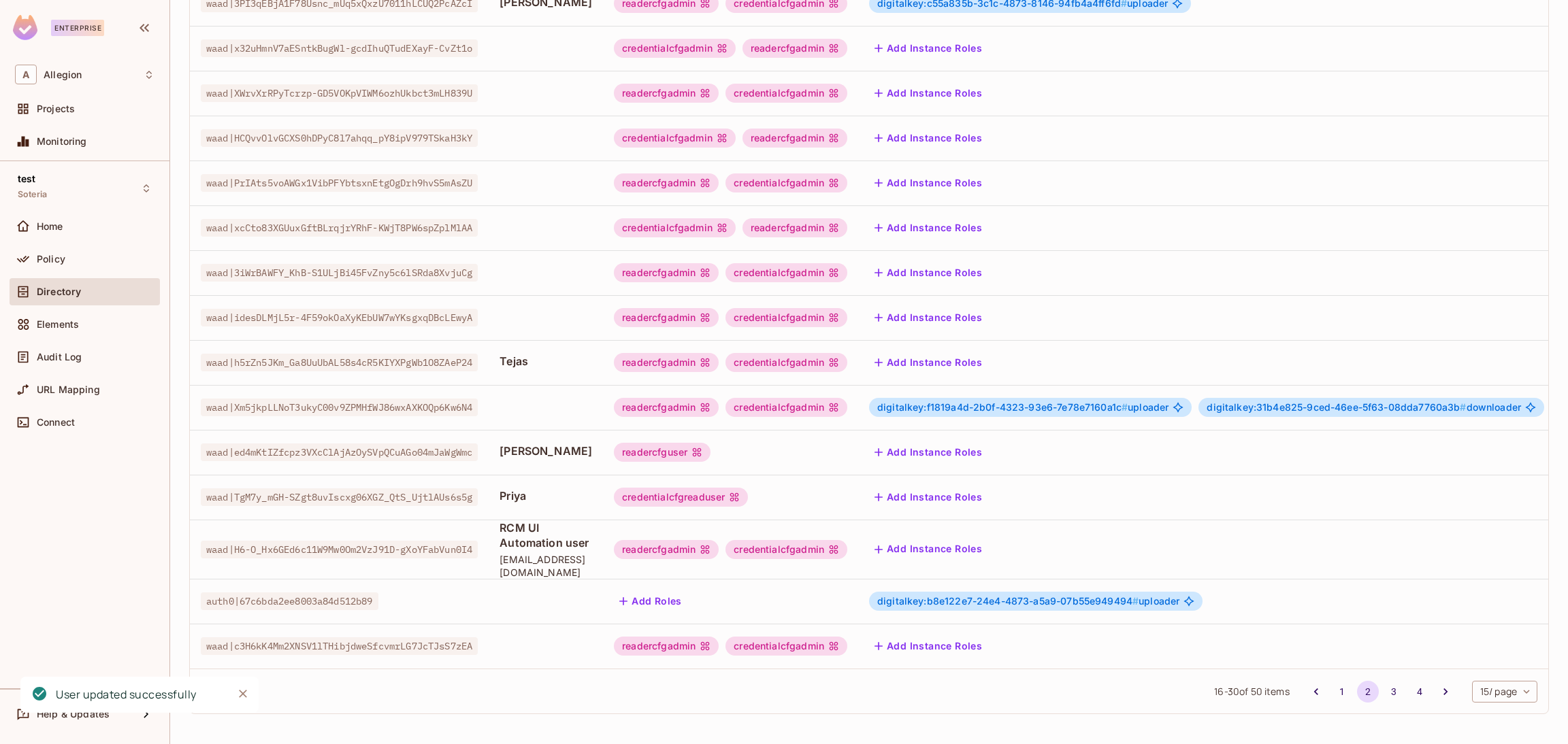
click at [972, 486] on button "Add Instance Roles" at bounding box center [928, 497] width 118 height 22
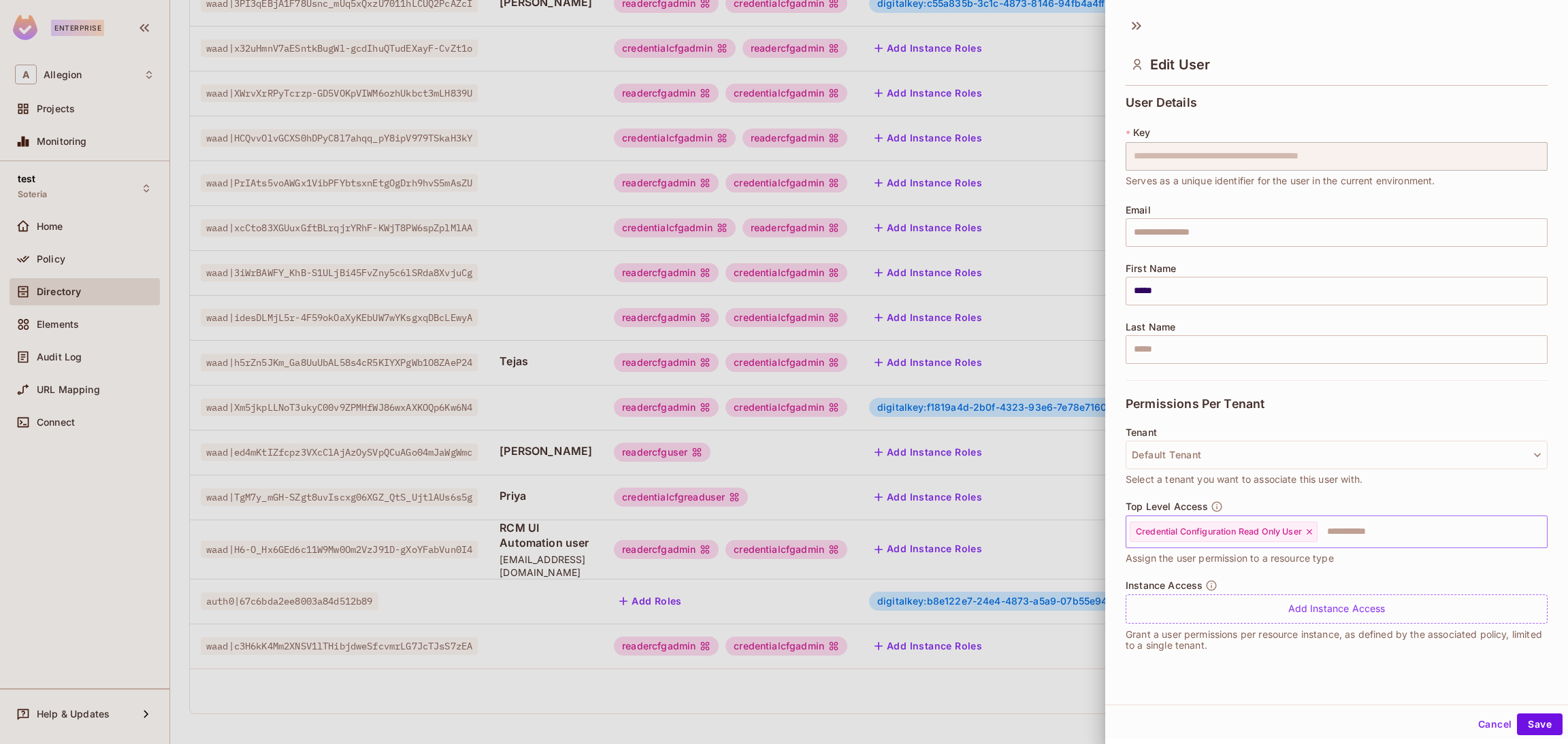
click at [1313, 532] on icon at bounding box center [1309, 531] width 9 height 9
click at [1313, 532] on input "text" at bounding box center [1325, 532] width 393 height 27
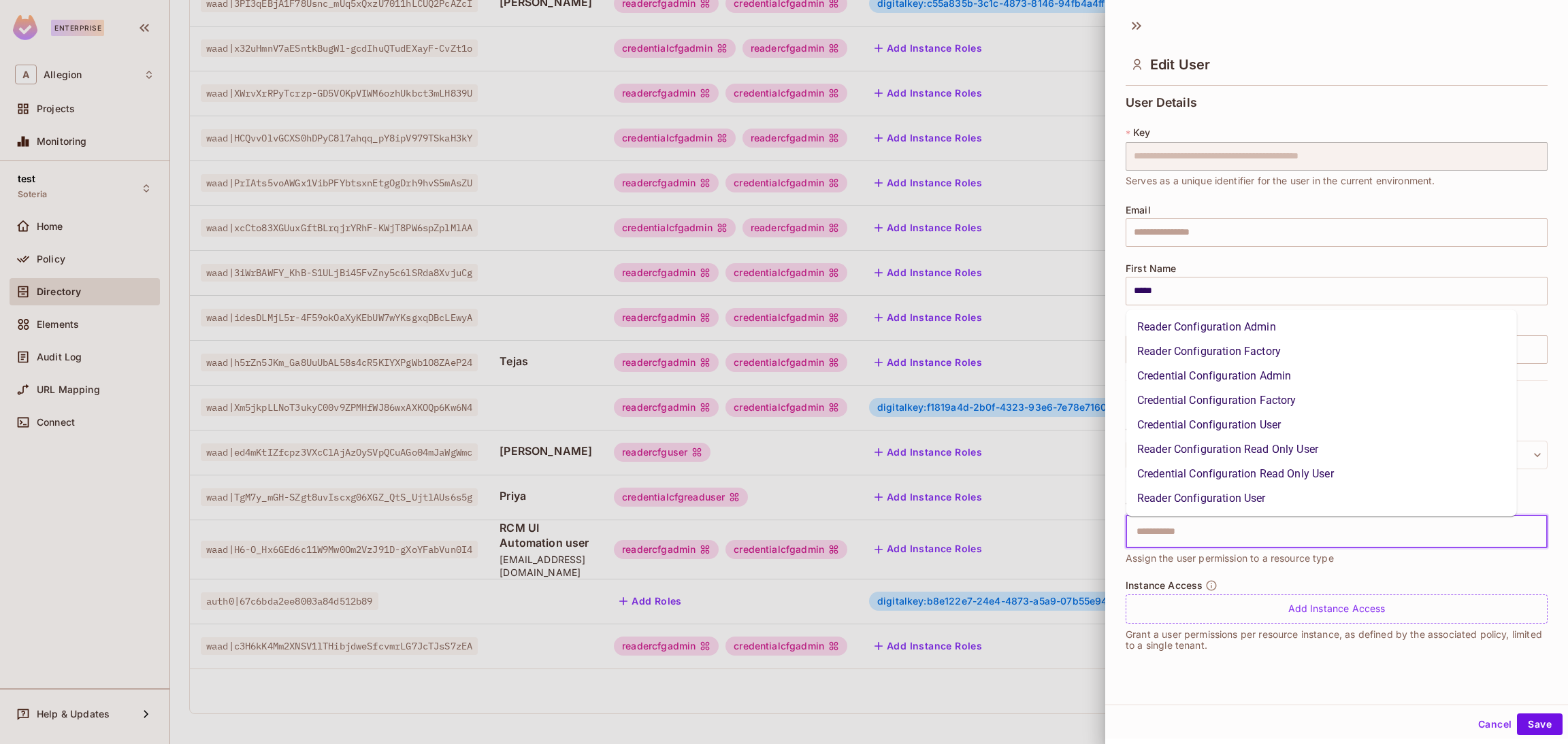
click at [1283, 425] on li "Credential Configuration User" at bounding box center [1322, 425] width 391 height 25
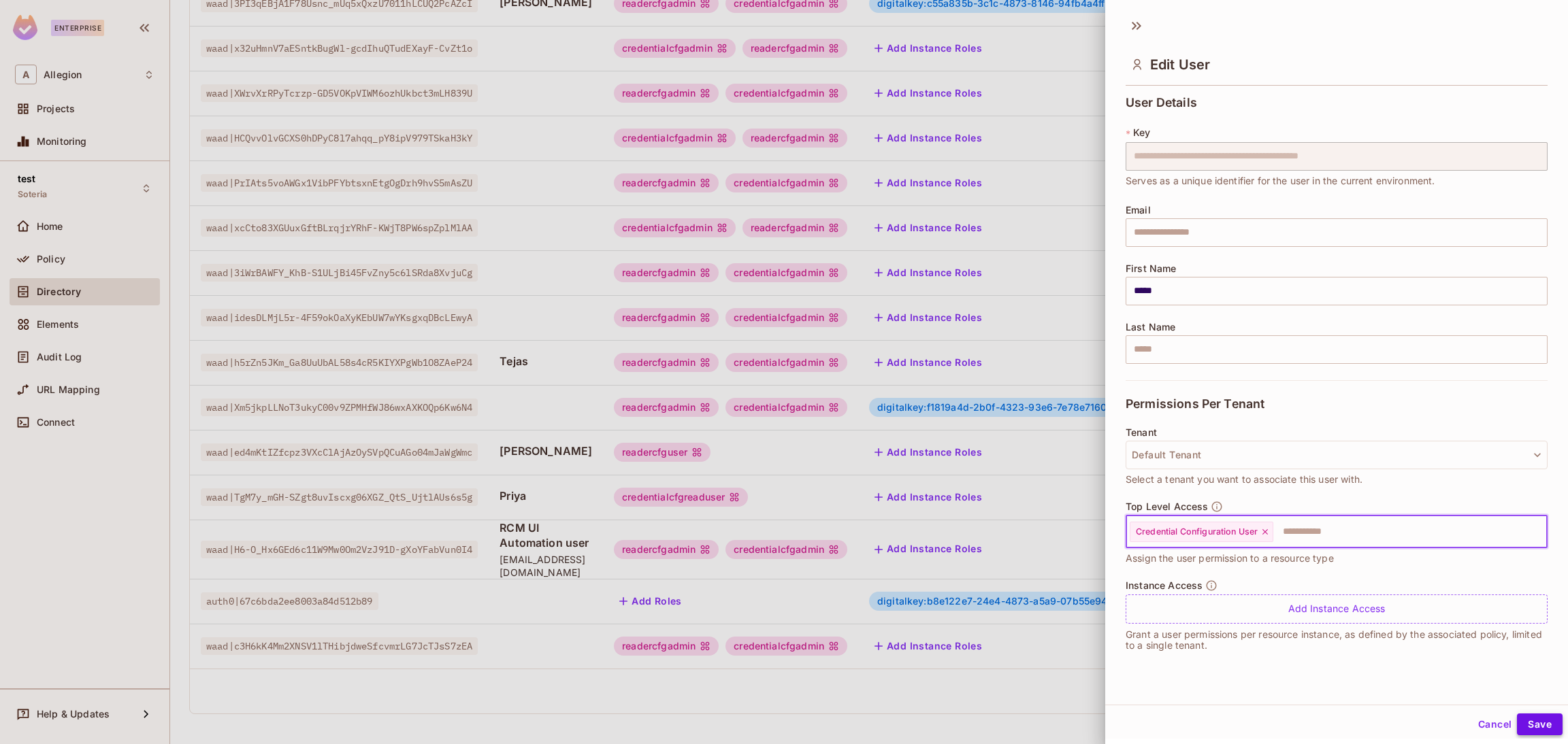
click at [1518, 724] on button "Save" at bounding box center [1540, 725] width 45 height 22
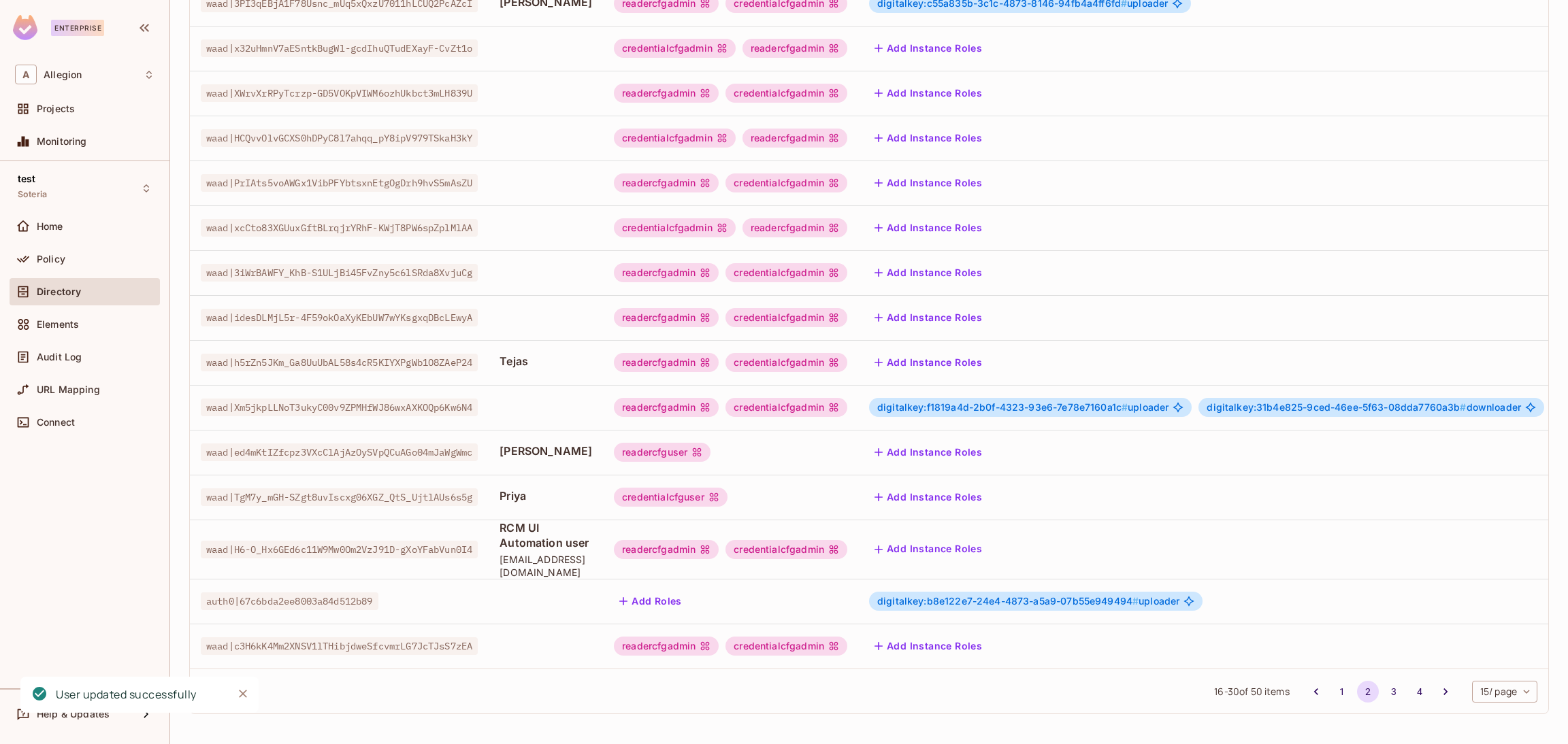
click at [974, 486] on button "Add Instance Roles" at bounding box center [928, 497] width 118 height 22
